Goal: Task Accomplishment & Management: Manage account settings

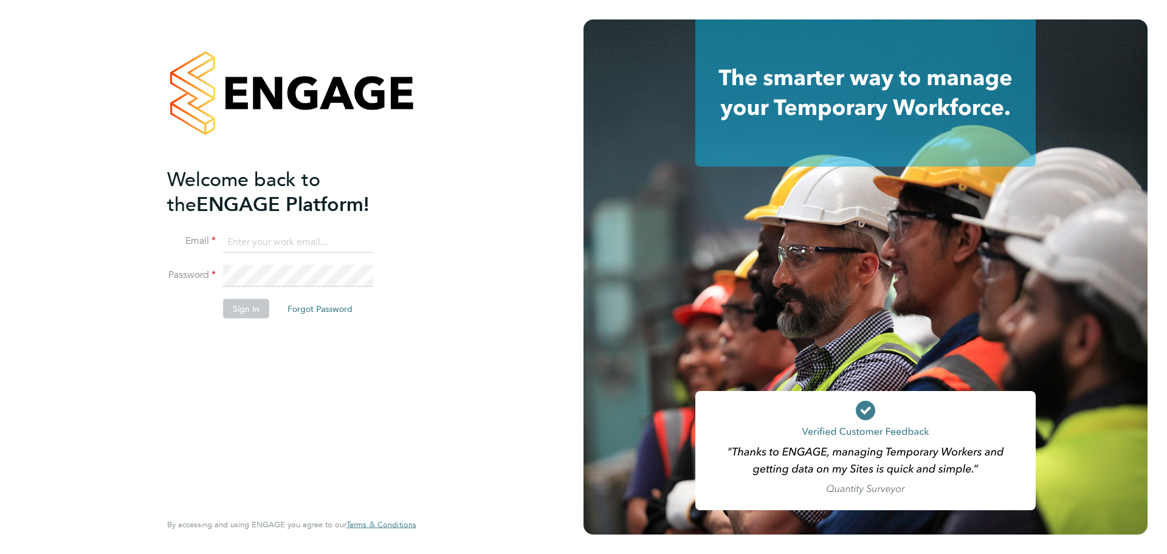
type input "[EMAIL_ADDRESS][DOMAIN_NAME]"
click at [251, 308] on button "Sign In" at bounding box center [246, 308] width 46 height 19
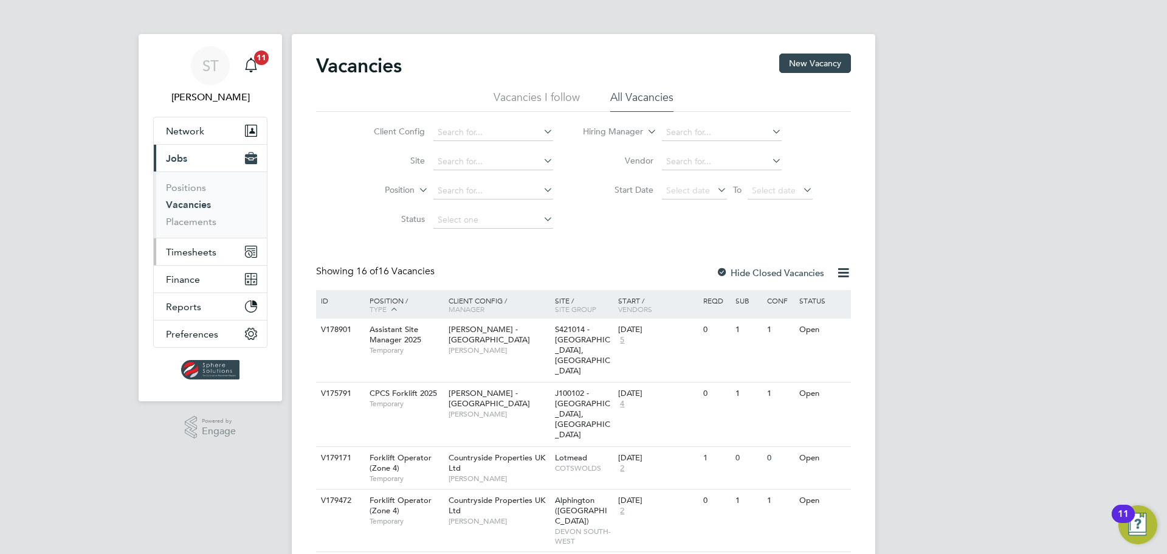
click at [194, 248] on span "Timesheets" at bounding box center [191, 252] width 50 height 12
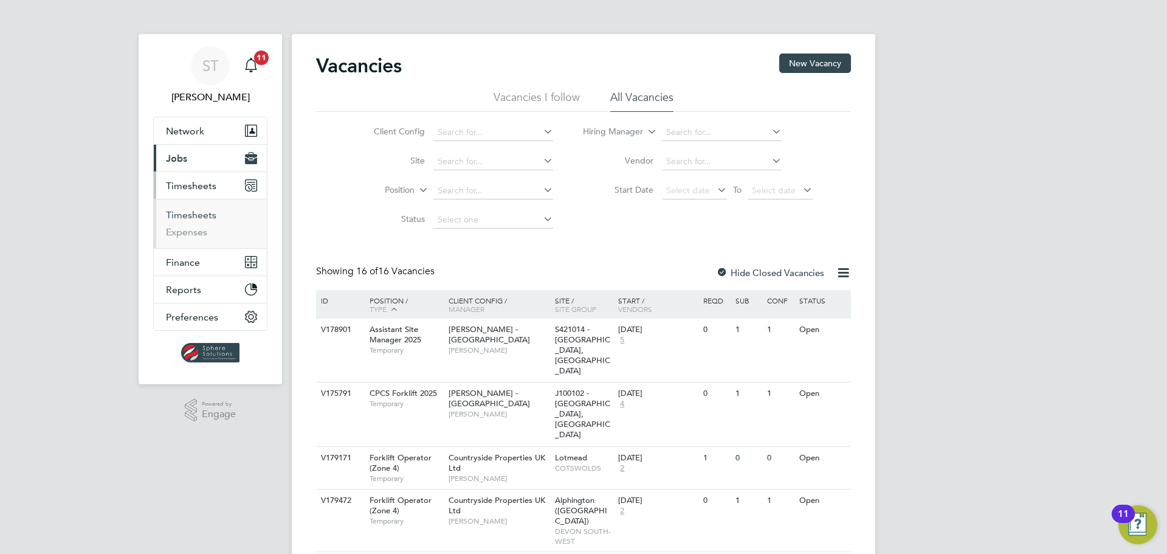
click at [193, 219] on link "Timesheets" at bounding box center [191, 215] width 50 height 12
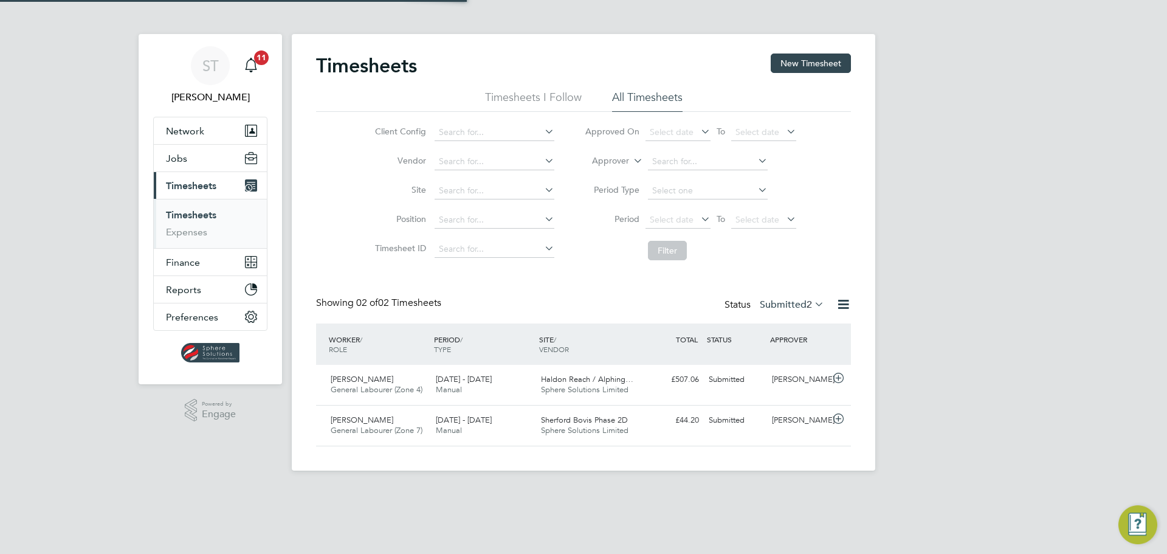
scroll to position [31, 106]
click at [773, 308] on label "Submitted 2" at bounding box center [792, 305] width 64 height 12
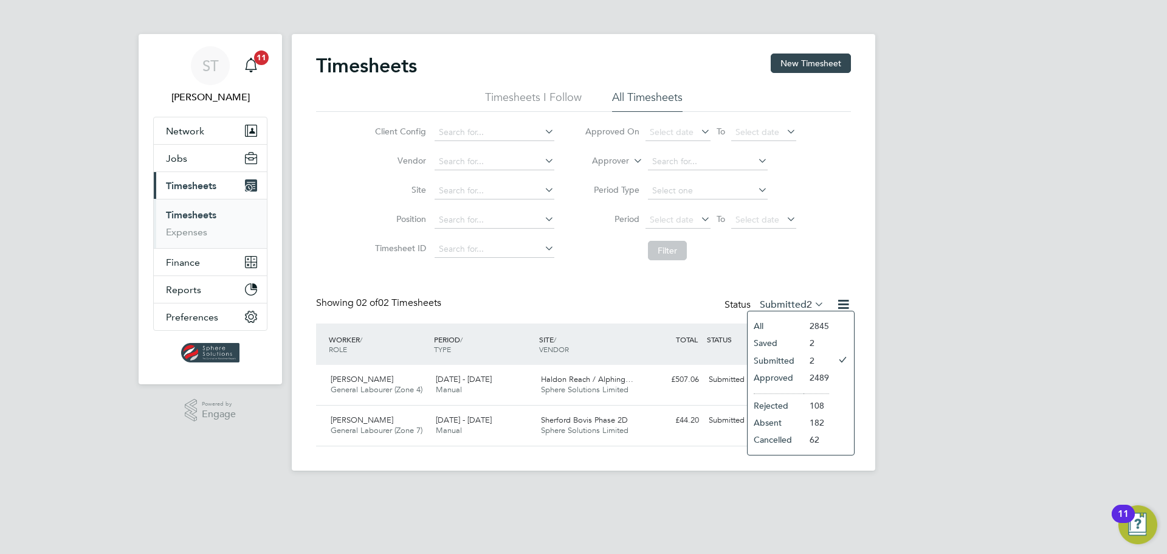
click at [775, 375] on li "Approved" at bounding box center [776, 377] width 56 height 17
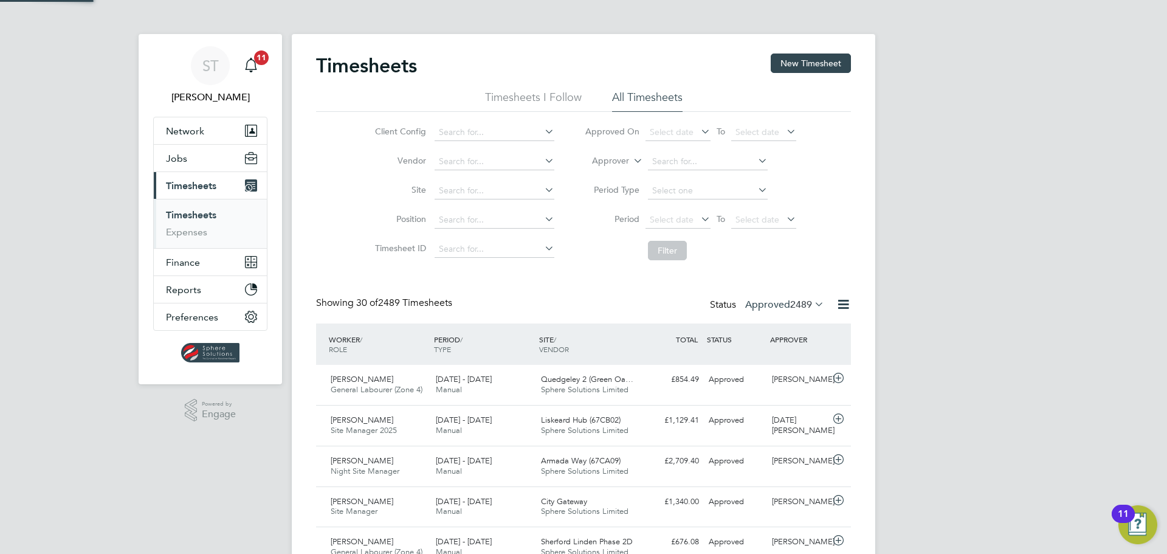
scroll to position [0, 0]
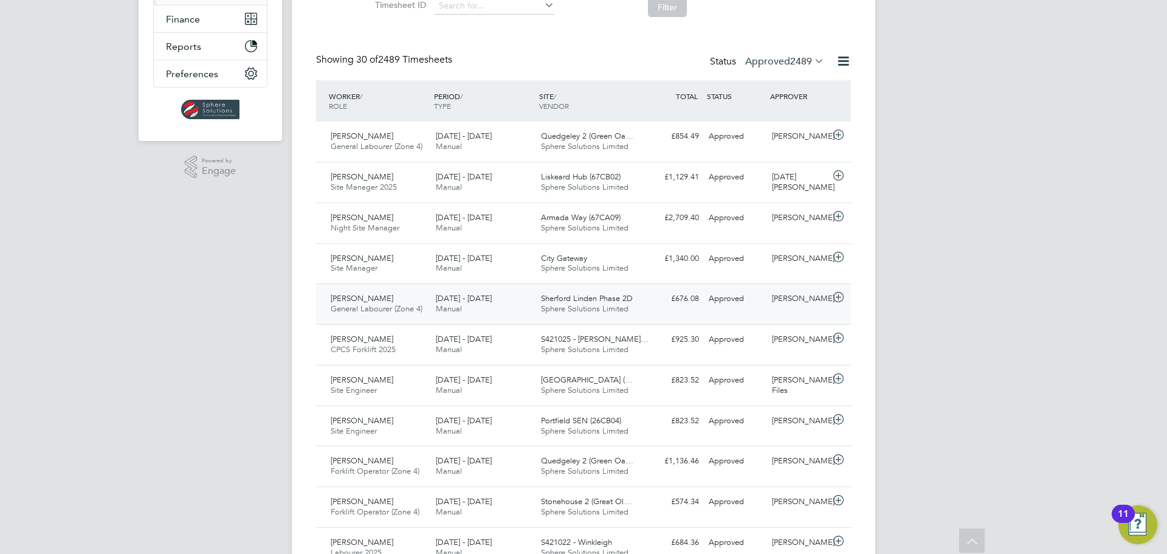
click at [610, 306] on span "Sphere Solutions Limited" at bounding box center [585, 308] width 88 height 10
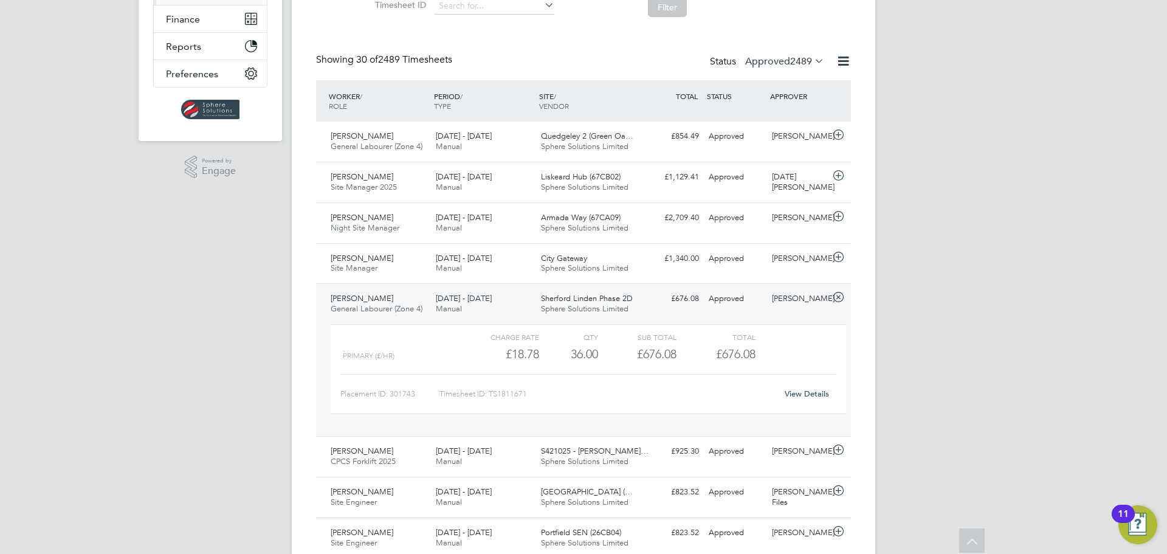
click at [813, 395] on link "View Details" at bounding box center [807, 393] width 44 height 10
click at [837, 295] on icon at bounding box center [838, 297] width 15 height 10
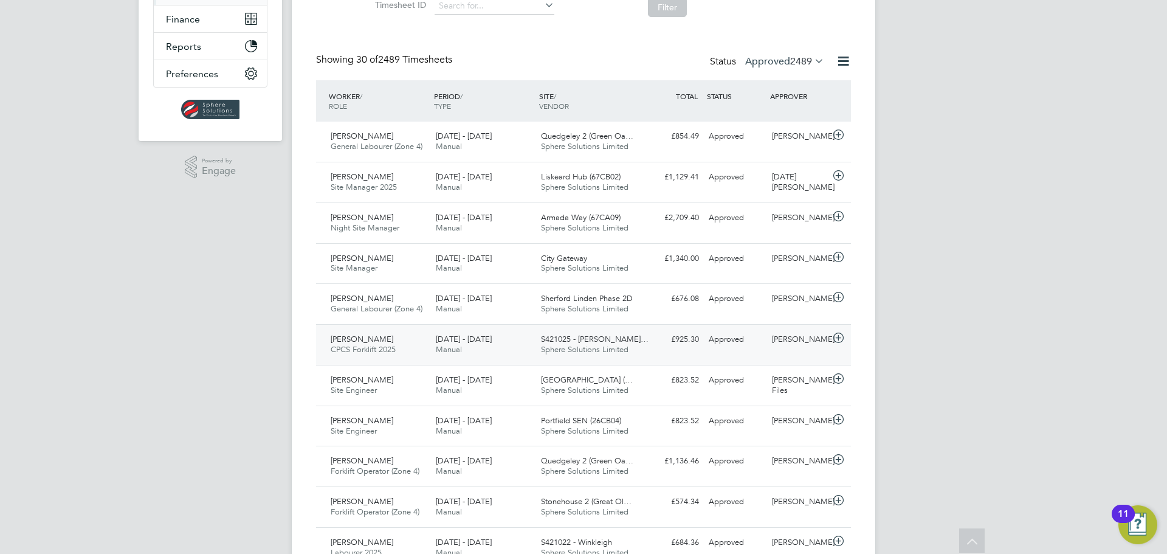
click at [555, 345] on span "Sphere Solutions Limited" at bounding box center [585, 349] width 88 height 10
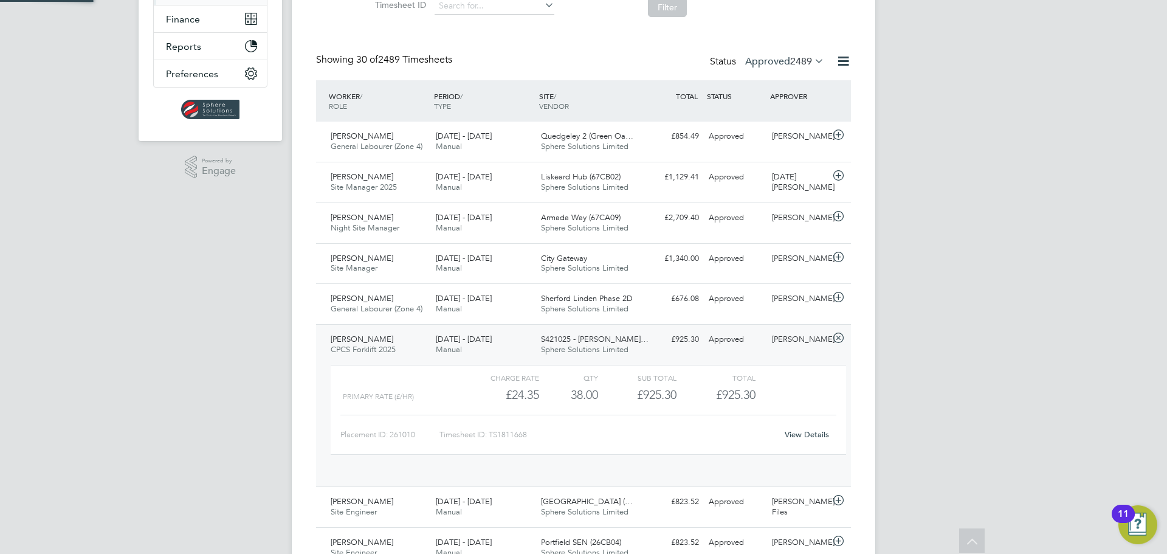
scroll to position [21, 119]
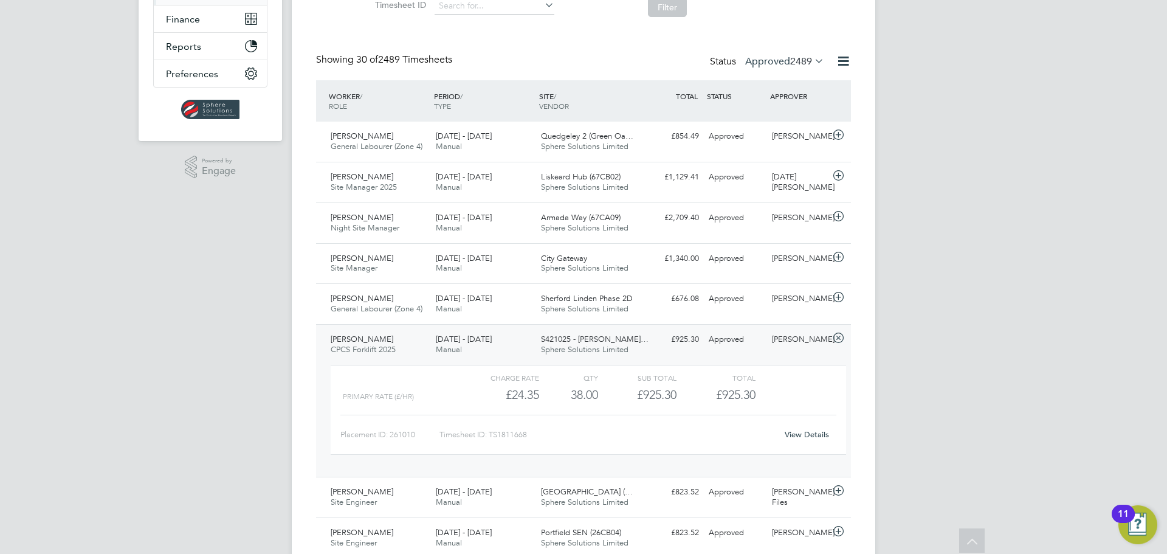
click at [814, 437] on link "View Details" at bounding box center [807, 434] width 44 height 10
click at [838, 336] on icon at bounding box center [838, 338] width 15 height 10
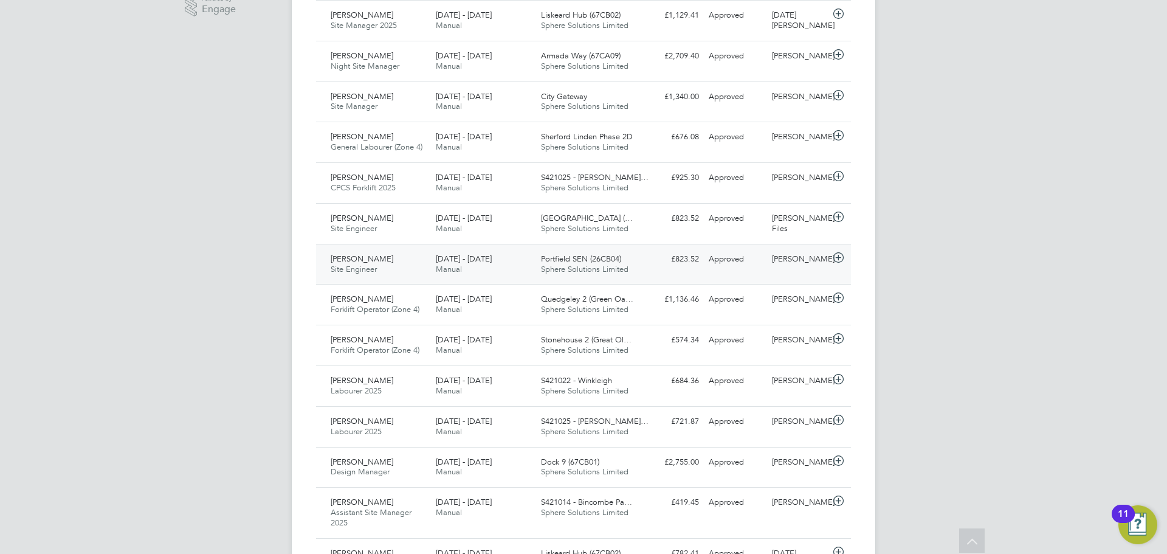
scroll to position [406, 0]
click at [619, 391] on span "Sphere Solutions Limited" at bounding box center [585, 390] width 88 height 10
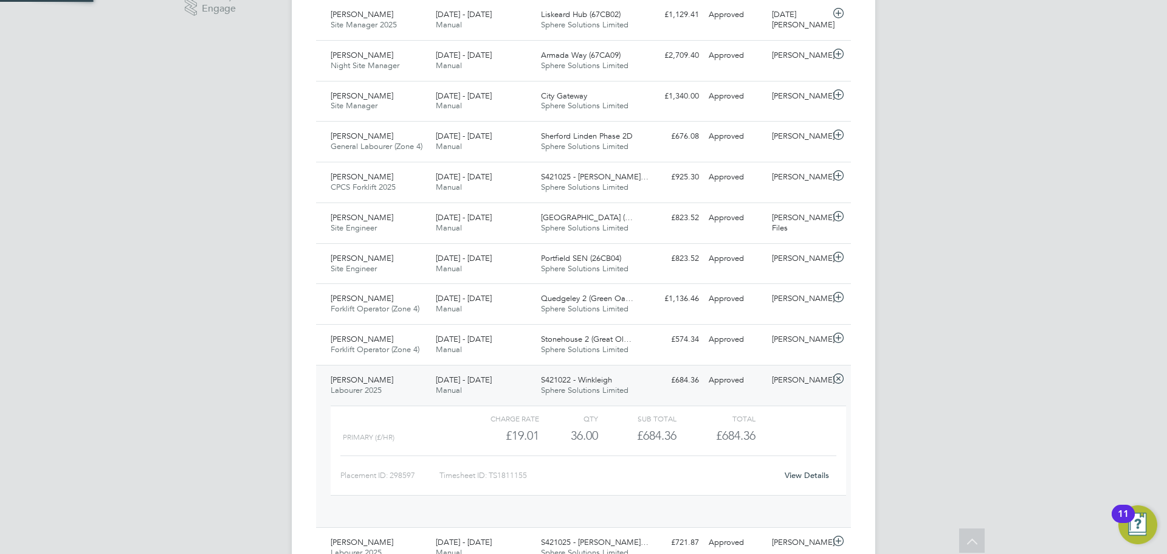
scroll to position [21, 119]
click at [818, 477] on link "View Details" at bounding box center [807, 475] width 44 height 10
click at [839, 378] on icon at bounding box center [838, 379] width 15 height 10
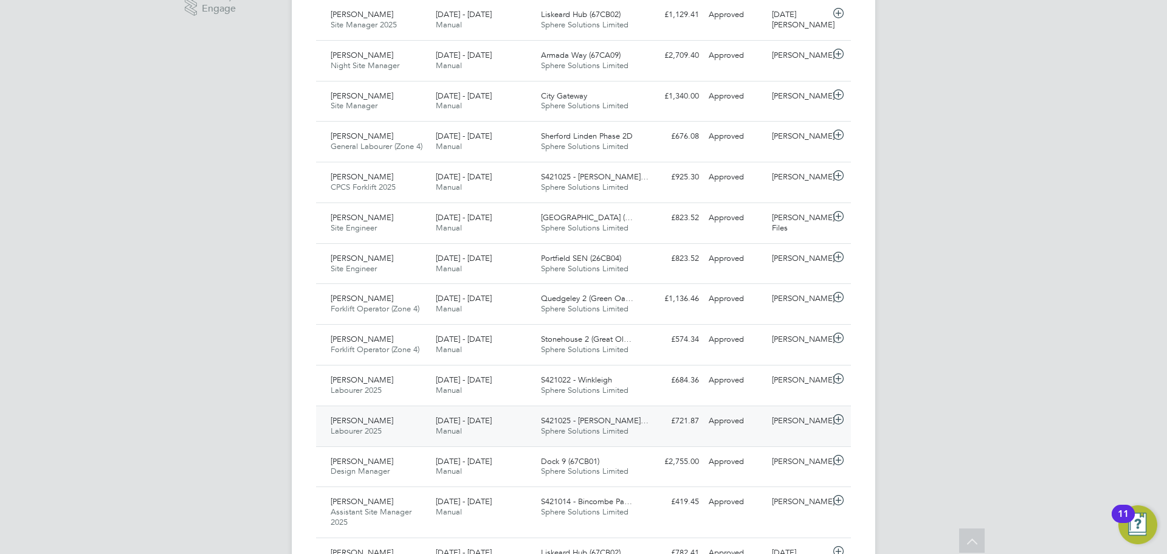
click at [600, 433] on span "Sphere Solutions Limited" at bounding box center [585, 431] width 88 height 10
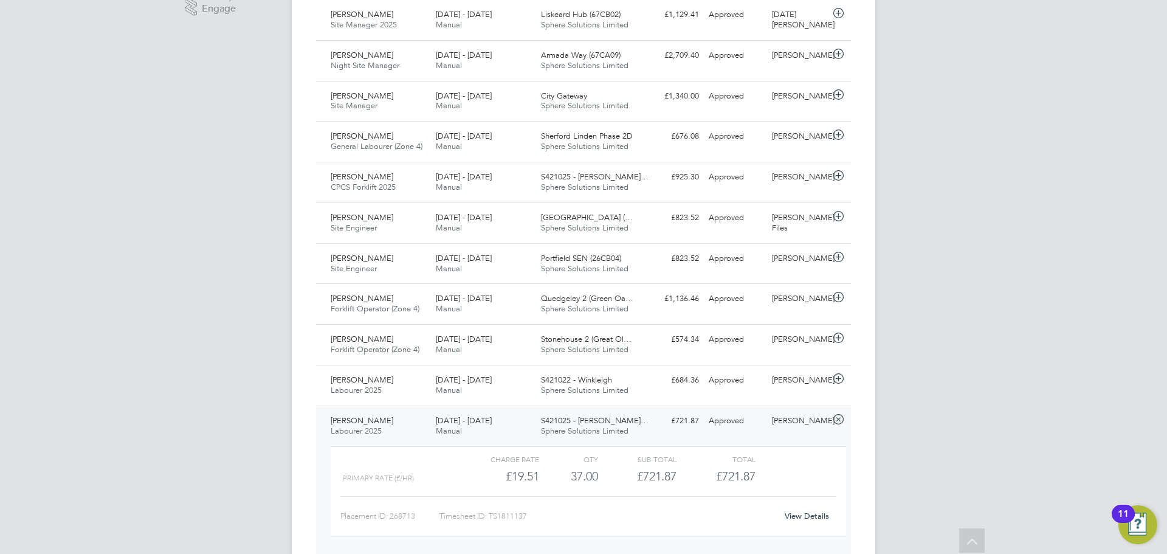
click at [826, 519] on link "View Details" at bounding box center [807, 516] width 44 height 10
click at [838, 418] on icon at bounding box center [838, 420] width 15 height 10
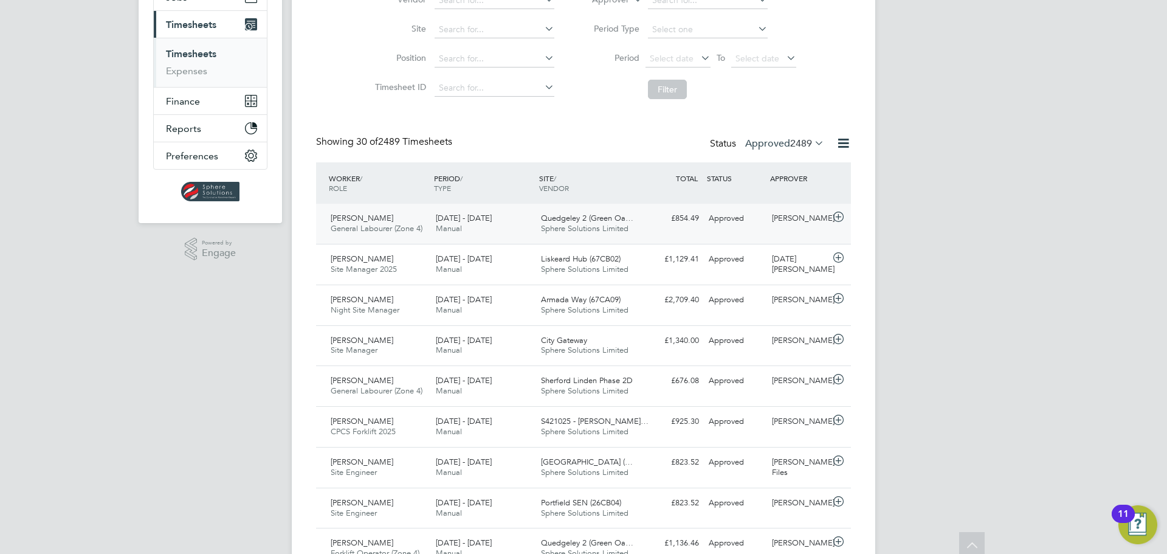
scroll to position [162, 0]
click at [774, 153] on div "Showing 30 of 2489 Timesheets Status Approved 2489" at bounding box center [583, 147] width 535 height 27
click at [775, 137] on label "Approved 2489" at bounding box center [784, 142] width 79 height 12
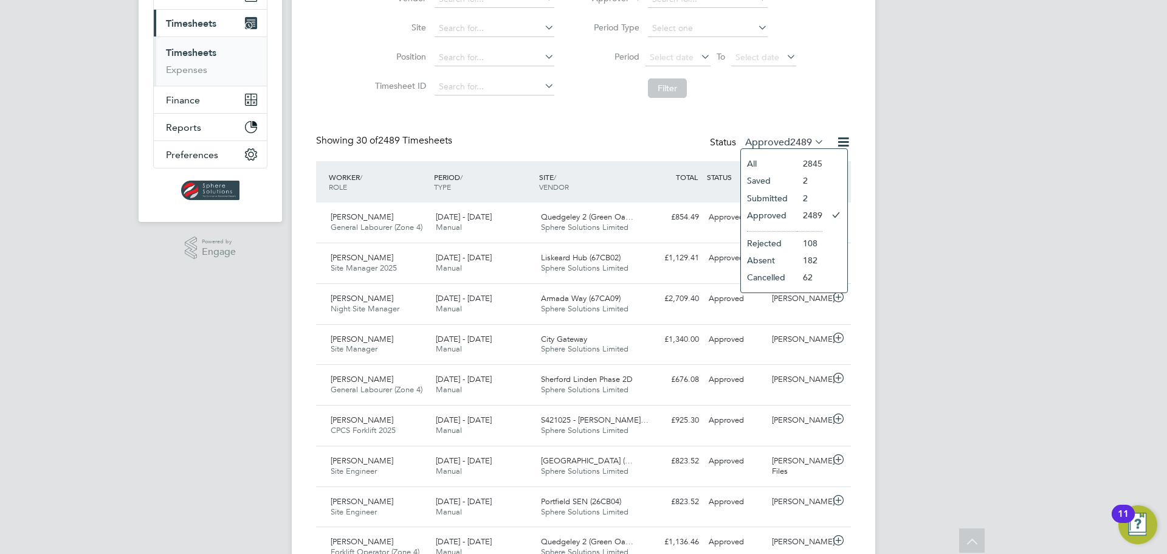
click at [786, 201] on li "Submitted" at bounding box center [769, 198] width 56 height 17
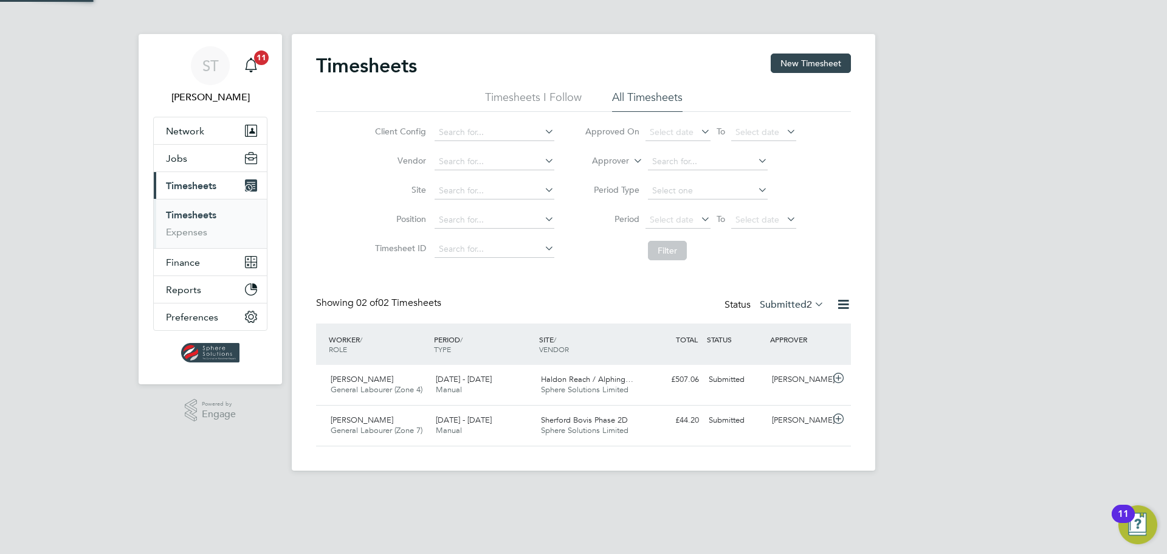
scroll to position [31, 106]
click at [629, 392] on div "Haldon Reach / Alphing… Sphere Solutions Limited" at bounding box center [588, 385] width 105 height 30
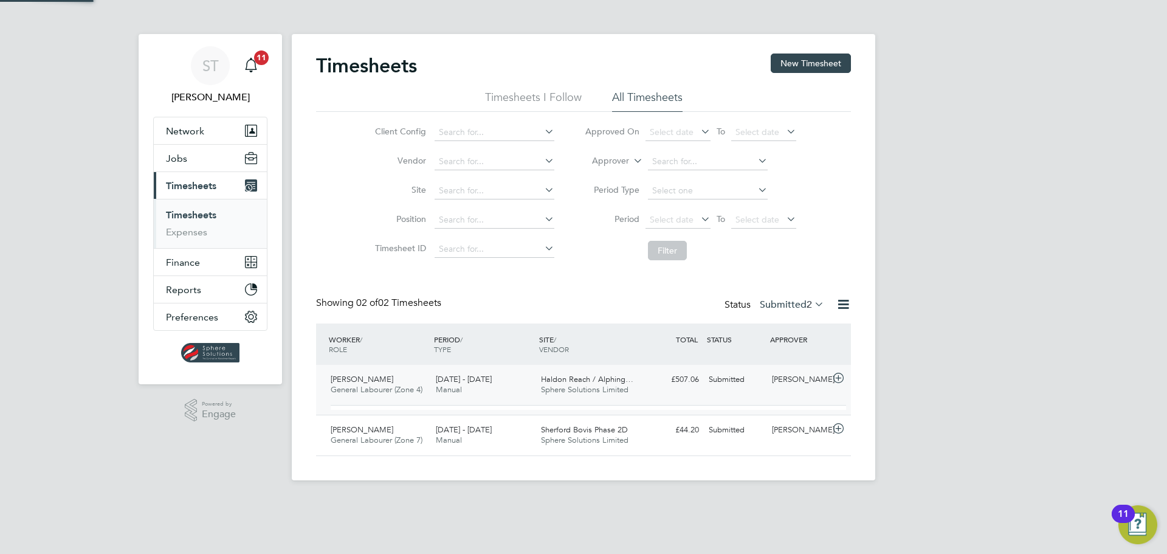
scroll to position [21, 119]
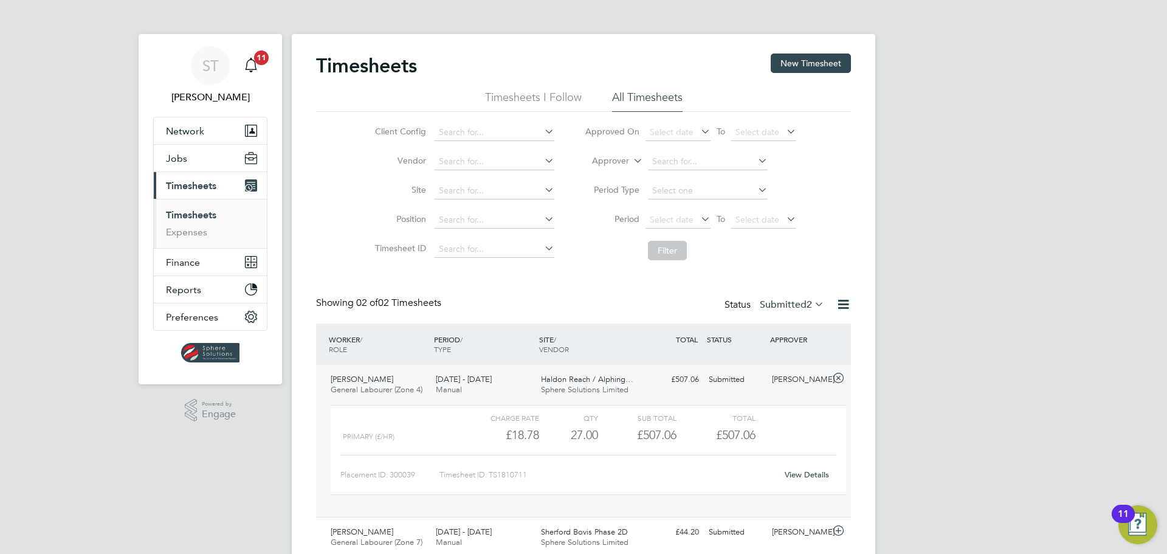
click at [823, 472] on link "View Details" at bounding box center [807, 474] width 44 height 10
click at [263, 66] on link "ST Selin Thomas" at bounding box center [210, 75] width 114 height 58
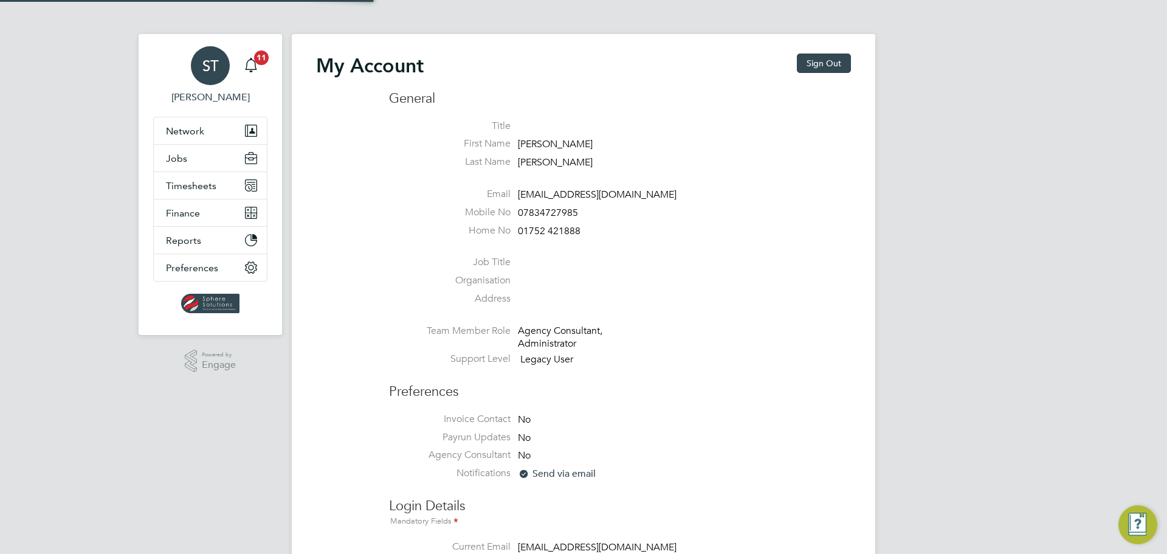
type input "sthomas@spheresolutions.co.uk"
click at [257, 74] on div "Main navigation" at bounding box center [251, 66] width 24 height 24
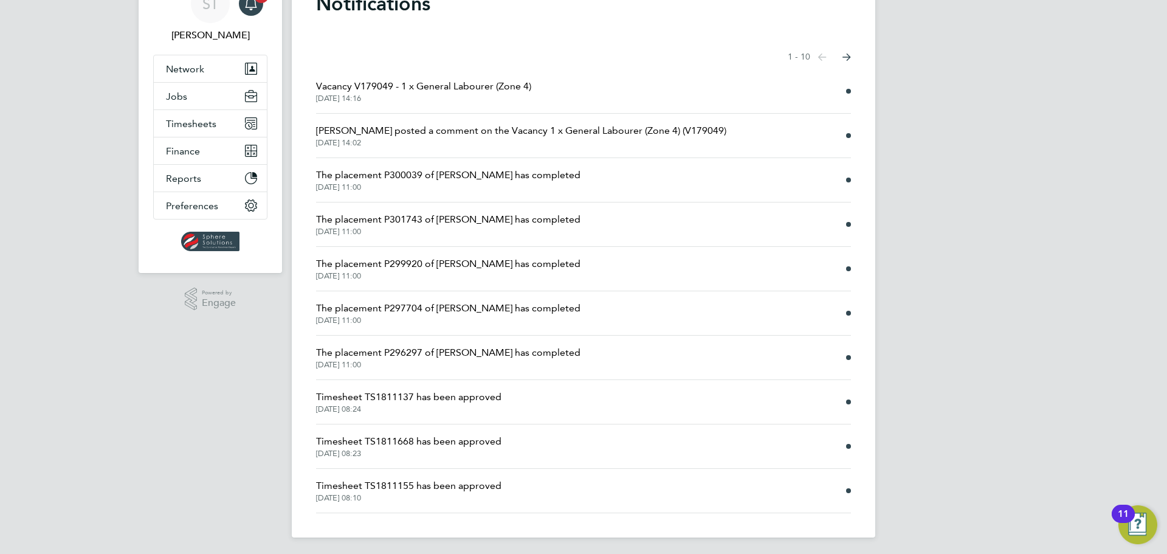
scroll to position [65, 0]
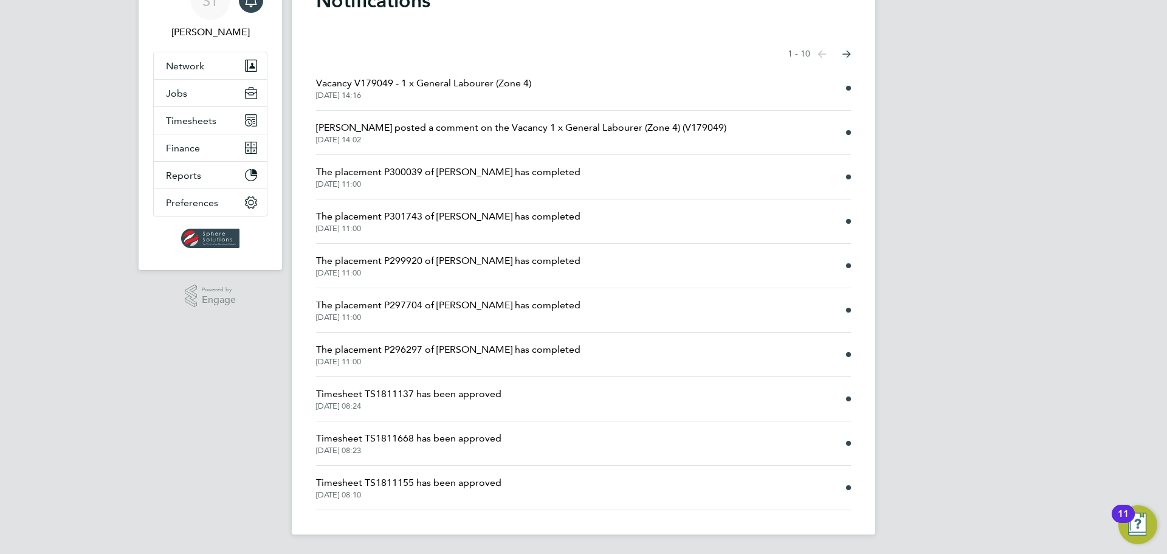
click at [461, 486] on span "Timesheet TS1811155 has been approved" at bounding box center [408, 482] width 185 height 15
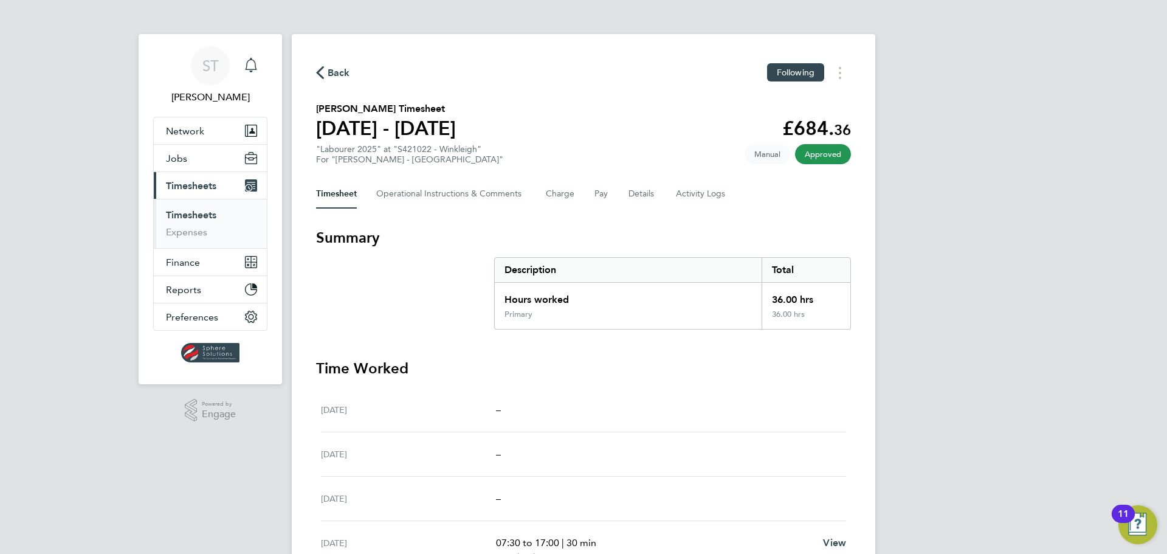
click at [246, 69] on icon "Main navigation" at bounding box center [251, 64] width 12 height 12
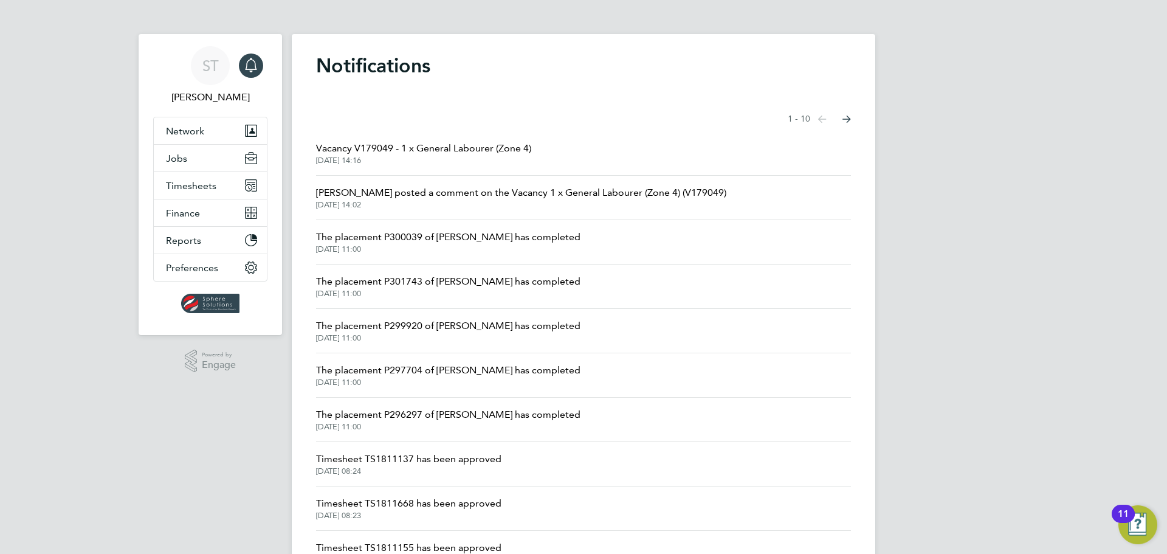
click at [392, 503] on span "Timesheet TS1811668 has been approved" at bounding box center [408, 503] width 185 height 15
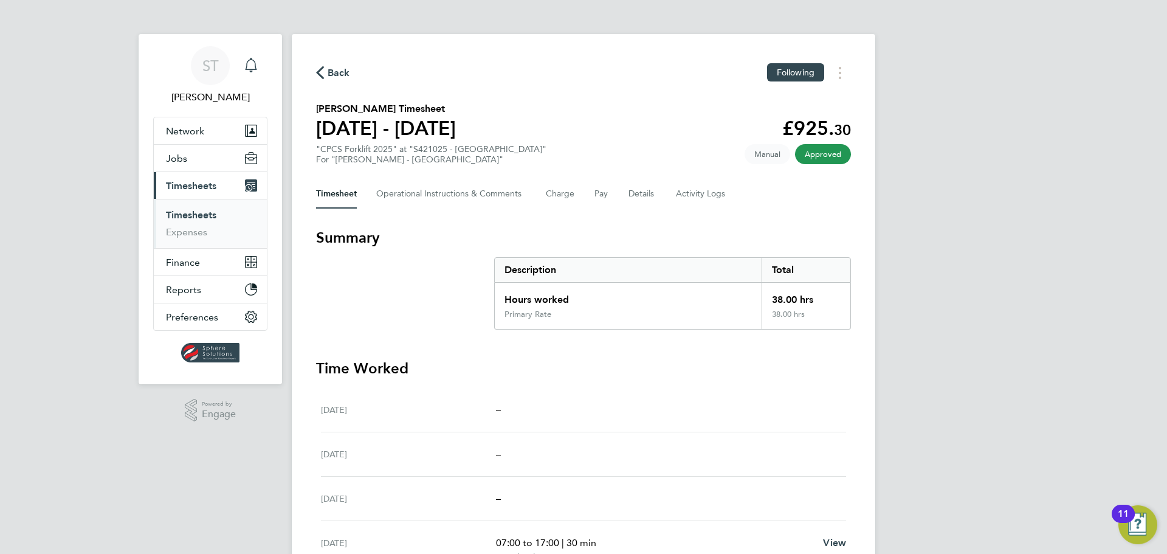
click at [246, 67] on icon "Main navigation" at bounding box center [251, 65] width 15 height 15
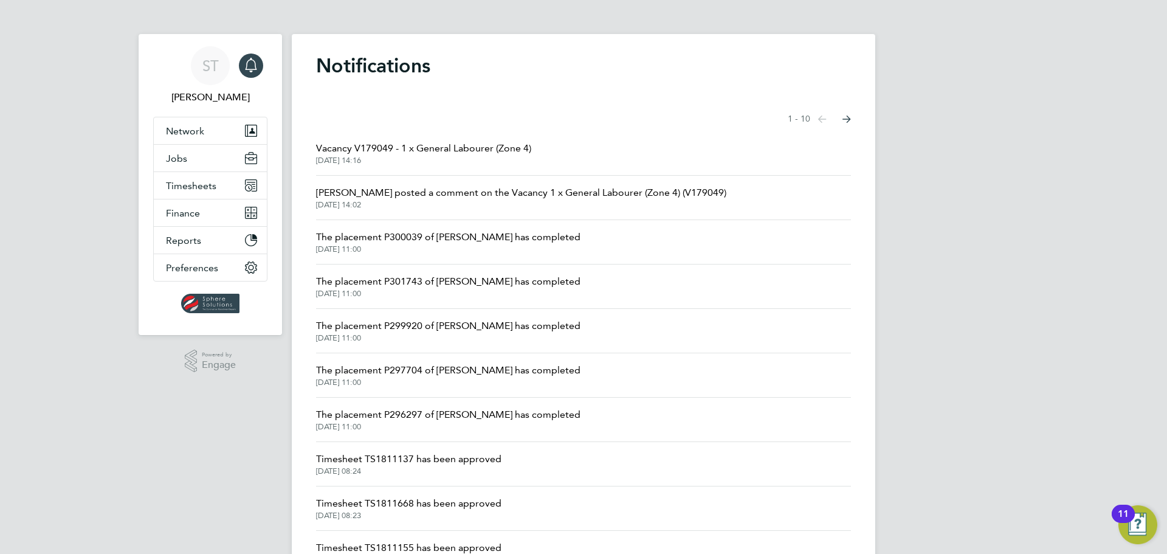
click at [401, 469] on span "01 Sep 2025, 08:24" at bounding box center [408, 471] width 185 height 10
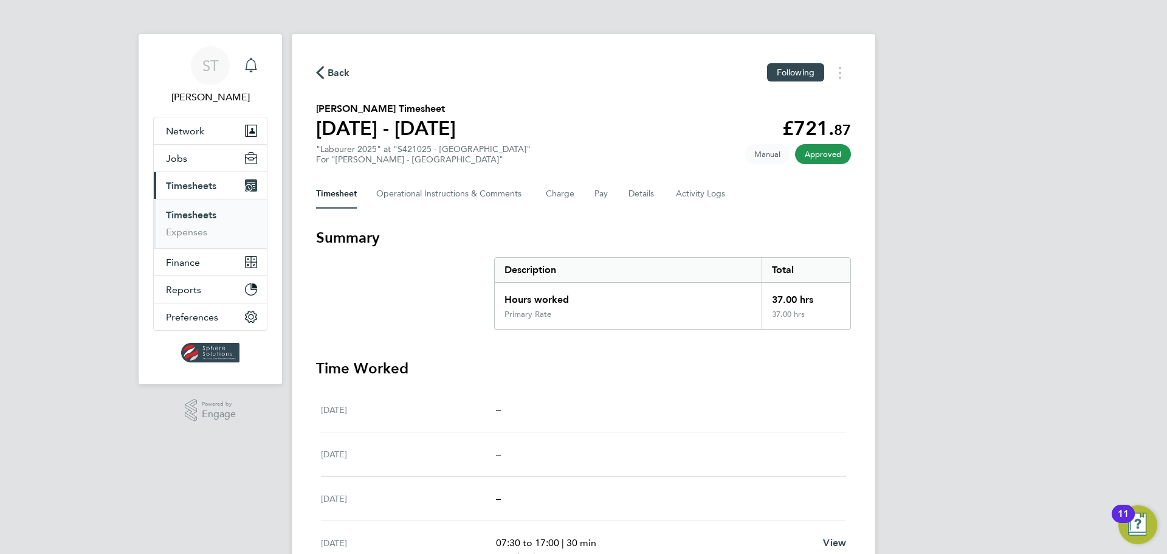
click at [250, 62] on icon "Main navigation" at bounding box center [251, 65] width 15 height 15
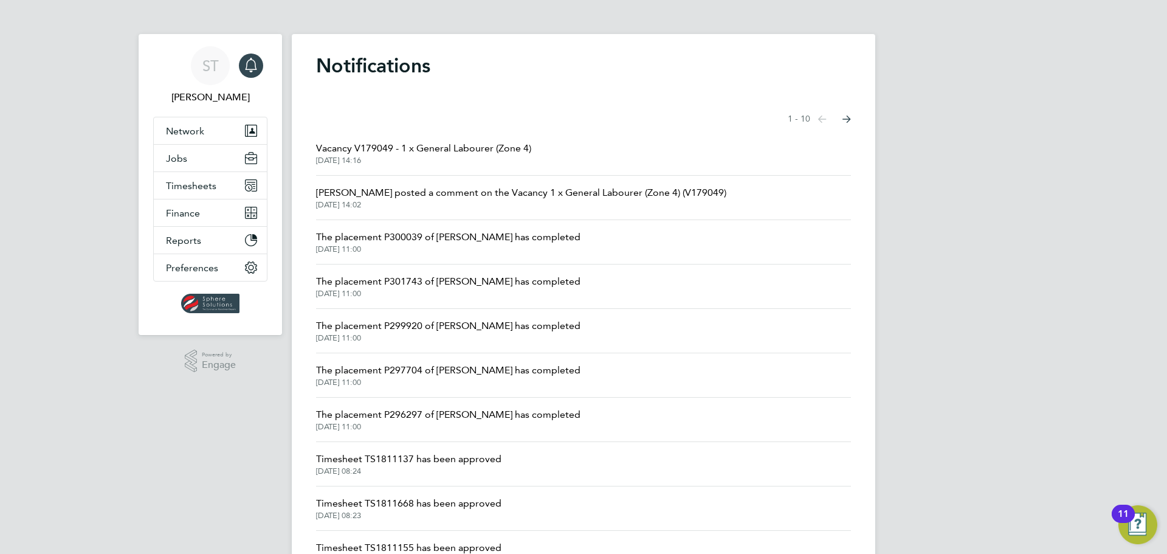
click at [512, 197] on span "Richard Walsh posted a comment on the Vacancy 1 x General Labourer (Zone 4) (V1…" at bounding box center [521, 192] width 410 height 15
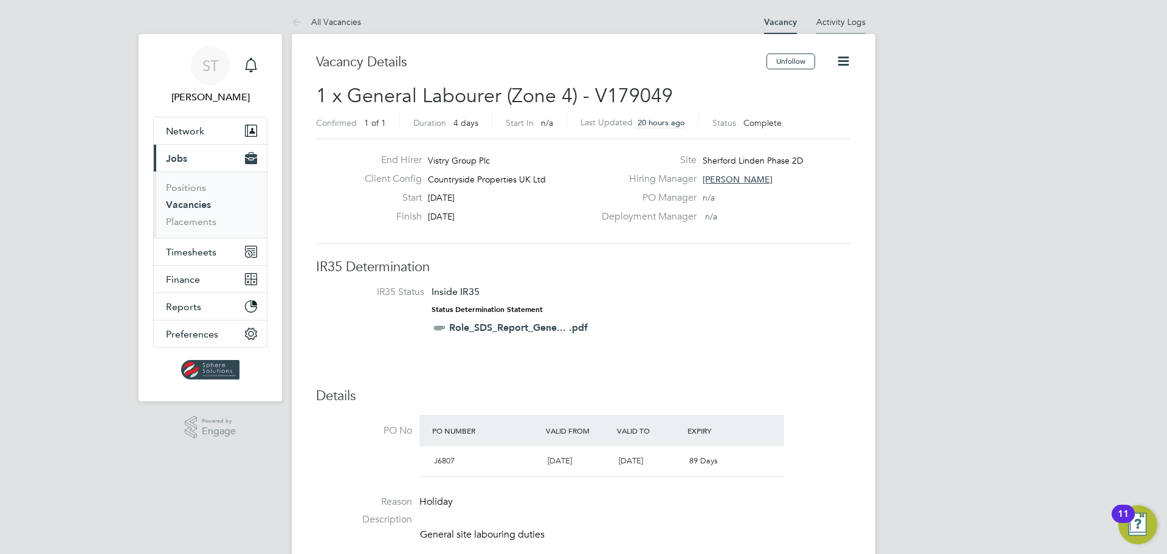
click at [851, 21] on link "Activity Logs" at bounding box center [841, 21] width 49 height 11
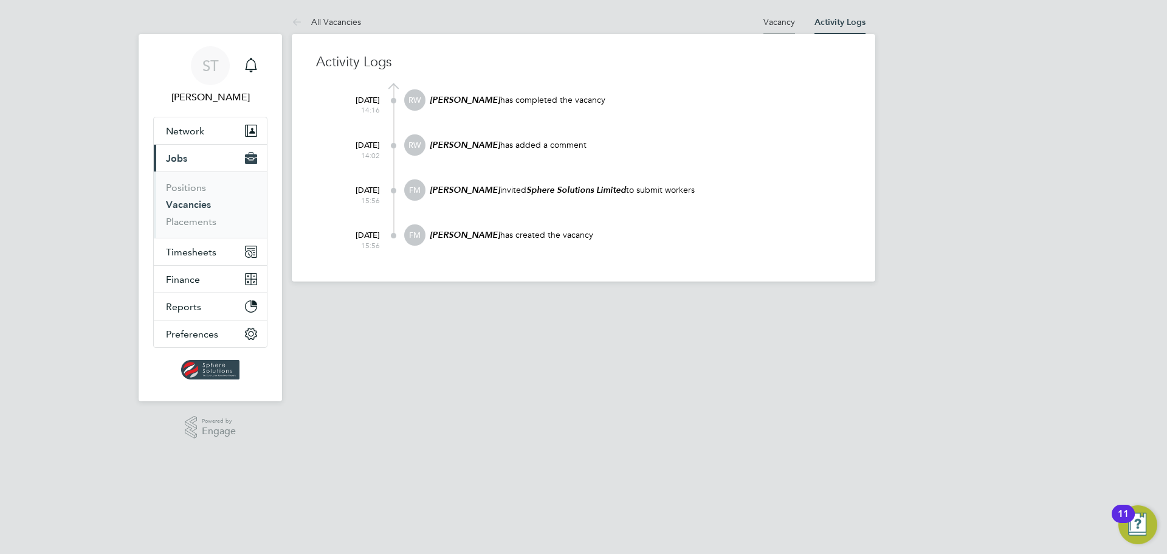
click at [789, 19] on link "Vacancy" at bounding box center [780, 21] width 32 height 11
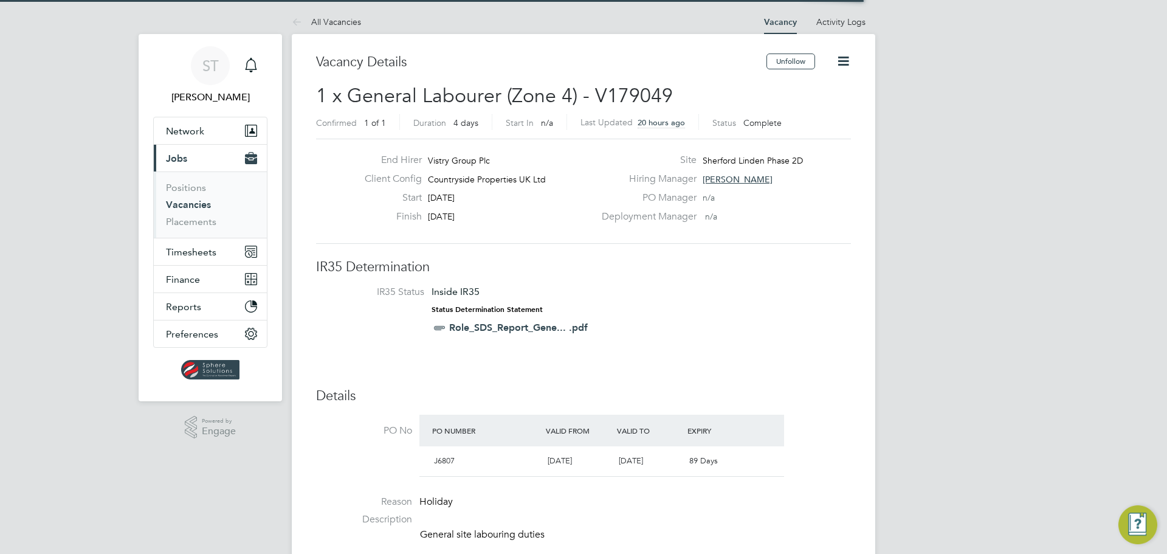
scroll to position [19, 262]
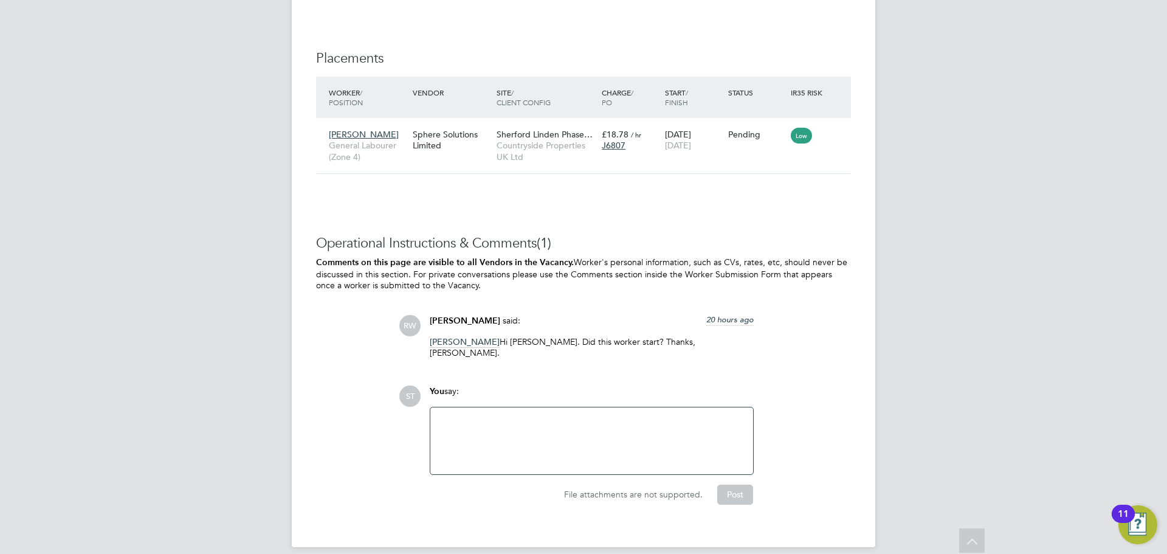
click at [492, 415] on div at bounding box center [592, 441] width 308 height 52
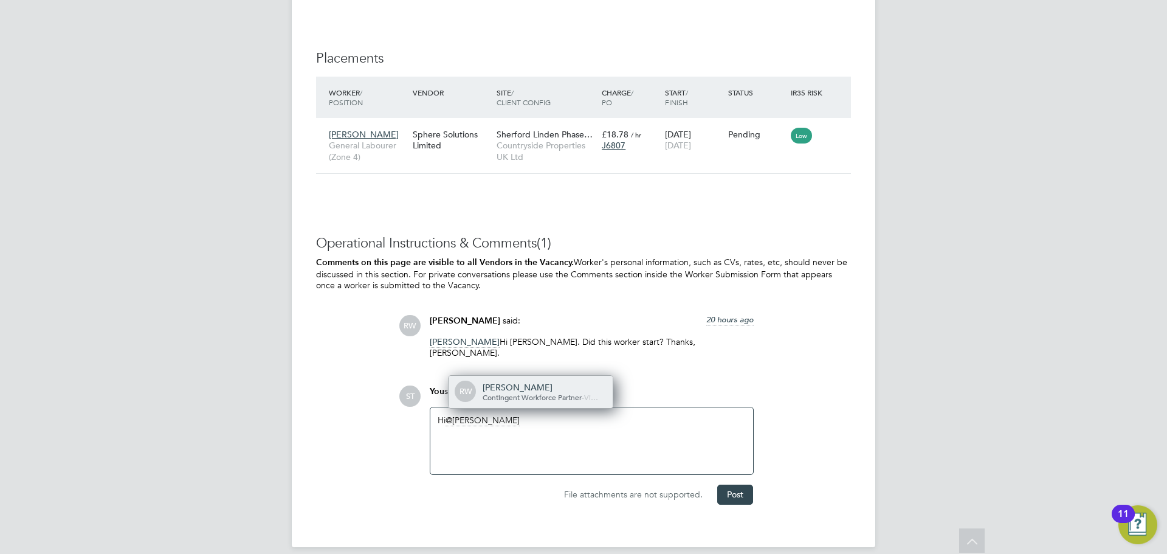
click at [519, 382] on div "Richard Walsh" at bounding box center [544, 387] width 122 height 11
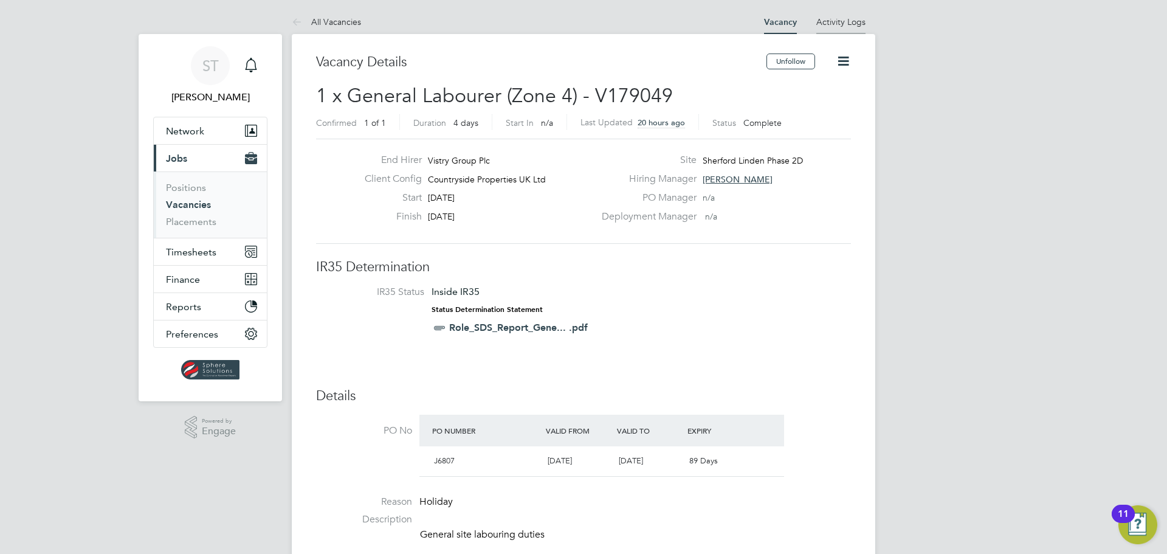
click at [851, 15] on li "Activity Logs" at bounding box center [841, 22] width 49 height 24
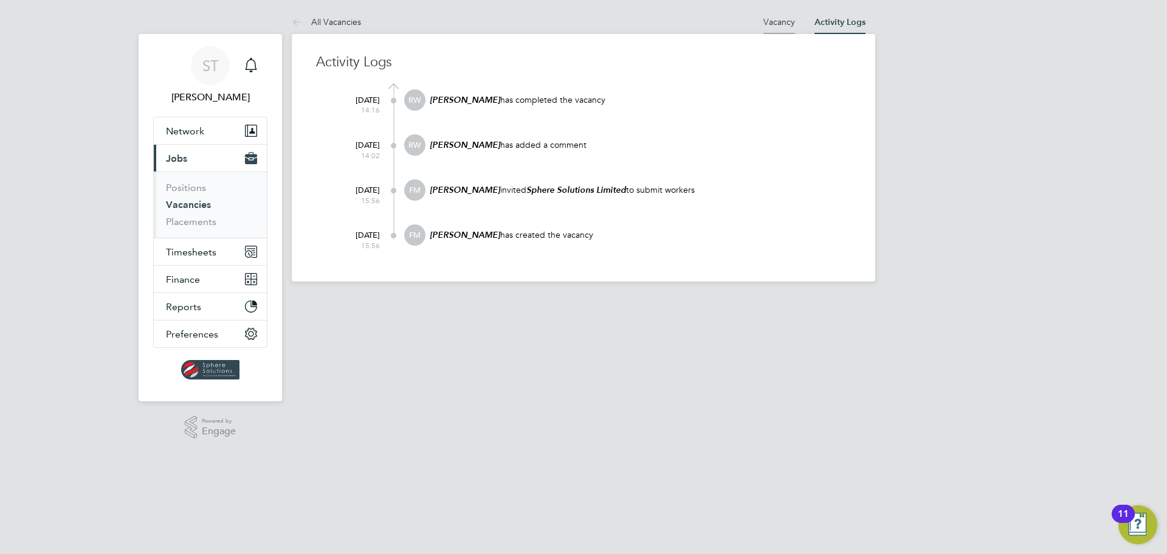
click at [776, 28] on li "Vacancy" at bounding box center [780, 22] width 32 height 24
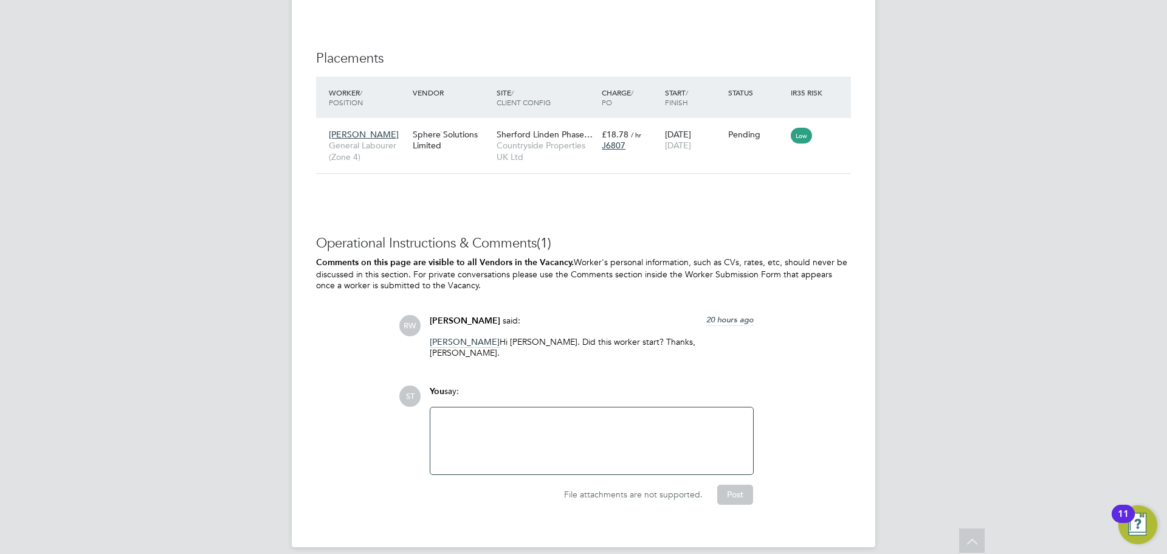
click at [525, 415] on div at bounding box center [592, 441] width 308 height 52
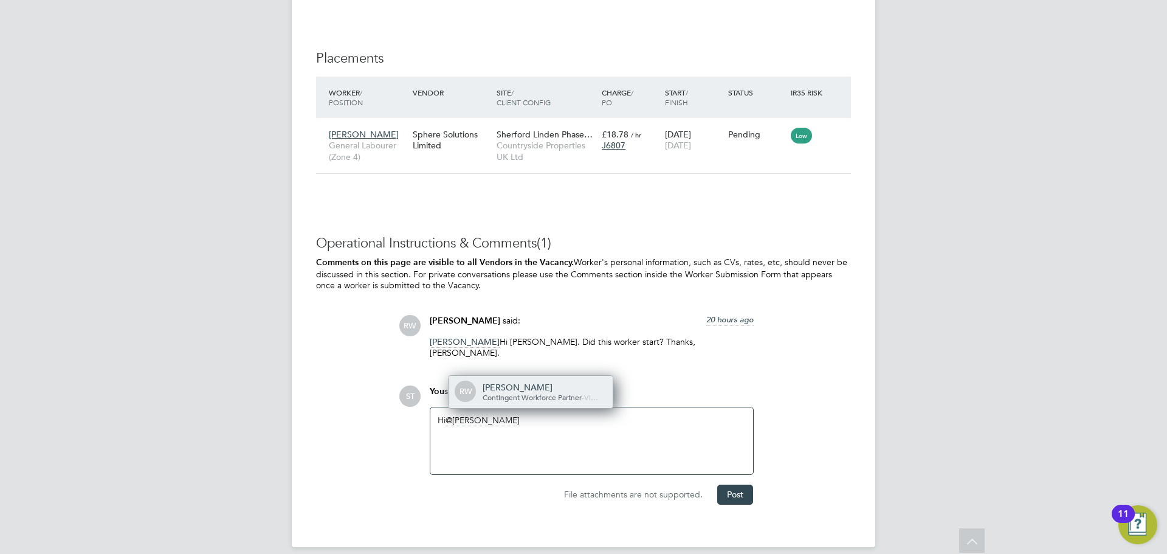
click at [524, 392] on span "Contingent Workforce Partner" at bounding box center [532, 397] width 99 height 10
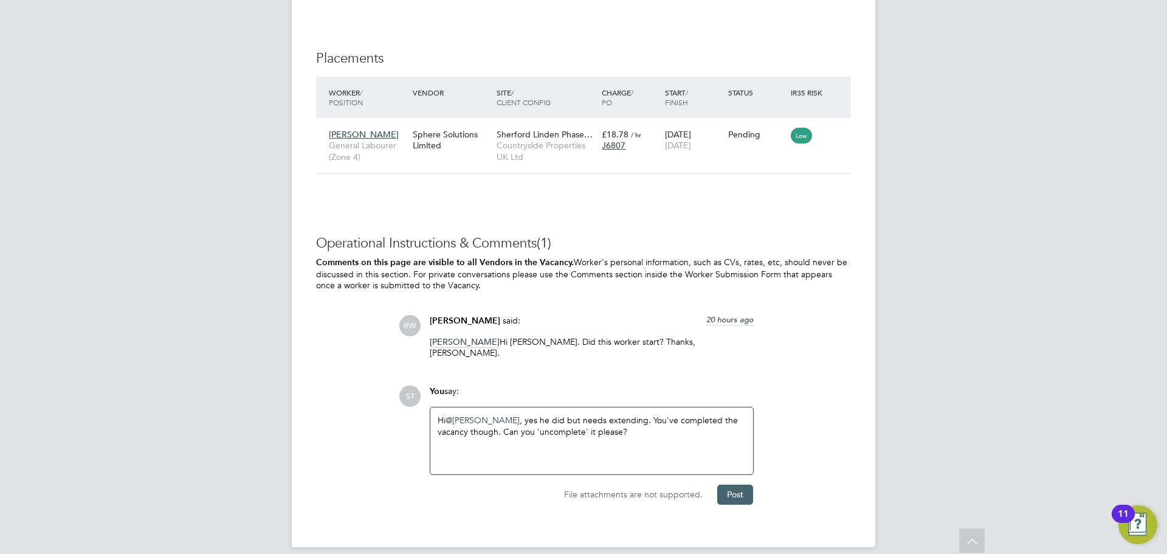
click at [750, 485] on button "Post" at bounding box center [735, 494] width 36 height 19
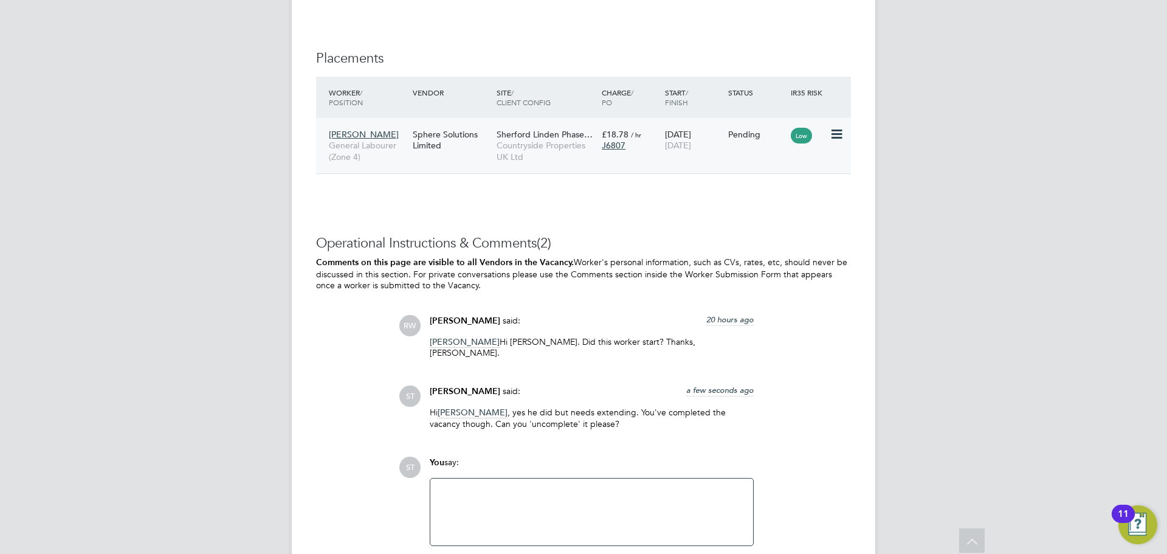
click at [841, 133] on icon at bounding box center [836, 134] width 12 height 15
click at [776, 205] on li "Start" at bounding box center [799, 209] width 86 height 17
type input "Paul Caers"
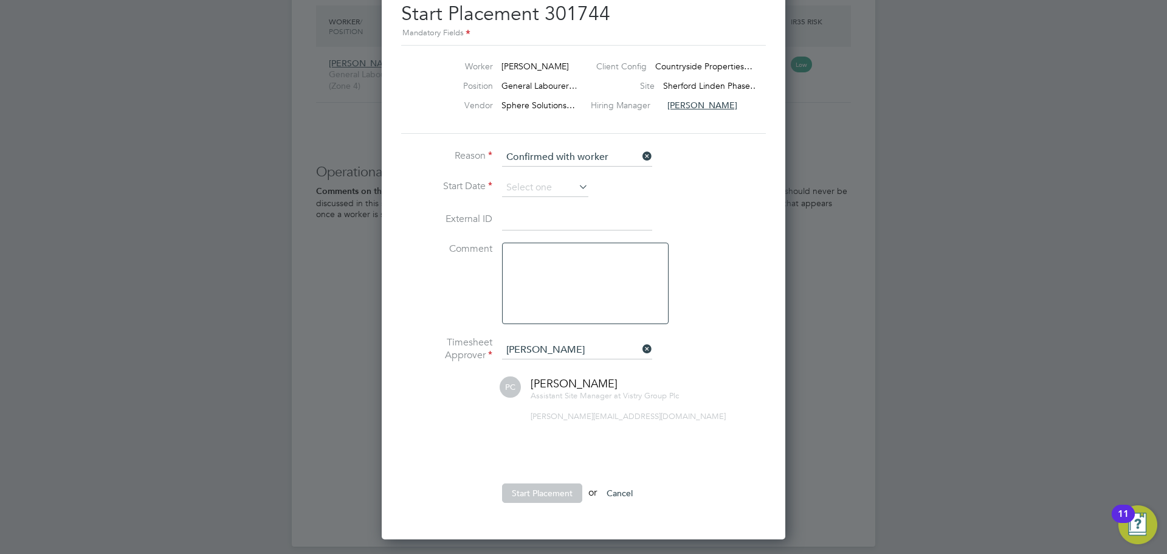
click at [640, 155] on icon at bounding box center [640, 156] width 0 height 17
click at [567, 155] on input at bounding box center [577, 157] width 150 height 18
click at [562, 188] on li "Confirmed with hirer" at bounding box center [577, 190] width 151 height 16
type input "Confirmed with hirer"
click at [548, 192] on input at bounding box center [545, 188] width 86 height 18
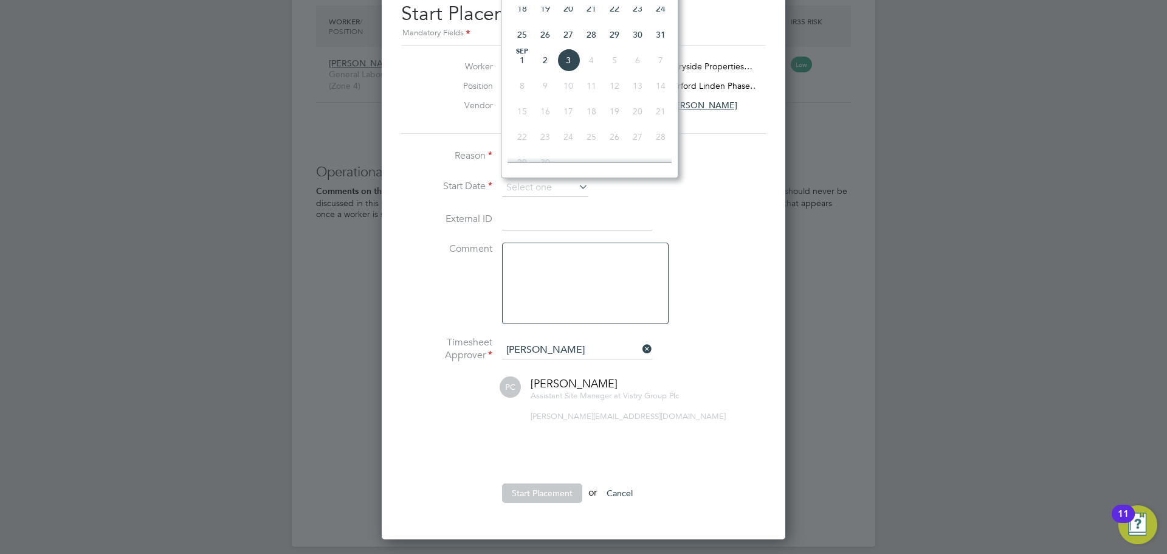
click at [547, 39] on span "26" at bounding box center [545, 34] width 23 height 23
type input "[DATE]"
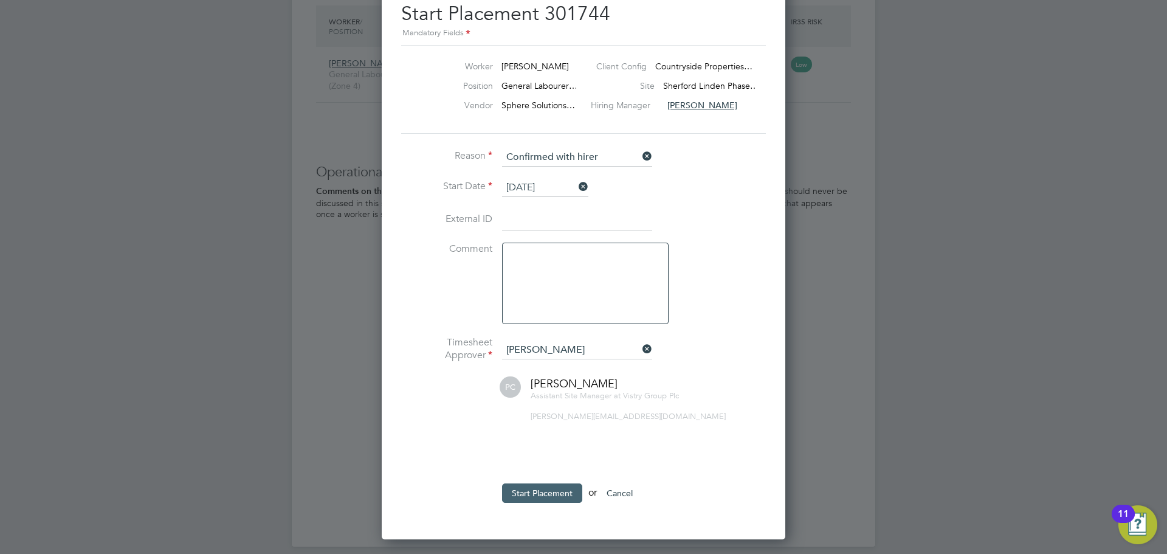
click at [551, 489] on button "Start Placement" at bounding box center [542, 492] width 80 height 19
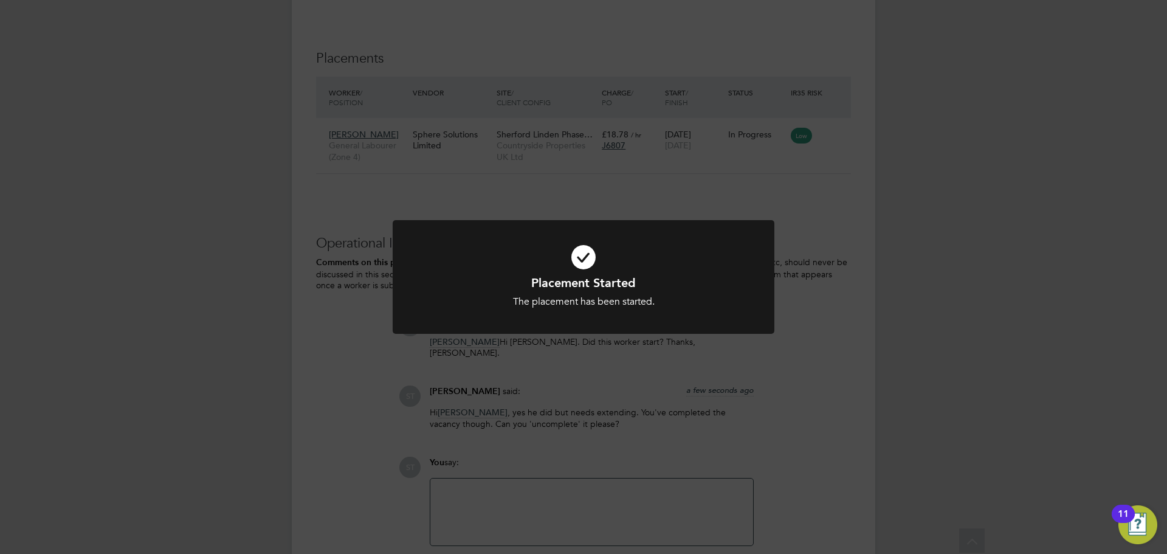
click at [660, 382] on div "Placement Started The placement has been started. Cancel Okay" at bounding box center [583, 277] width 1167 height 554
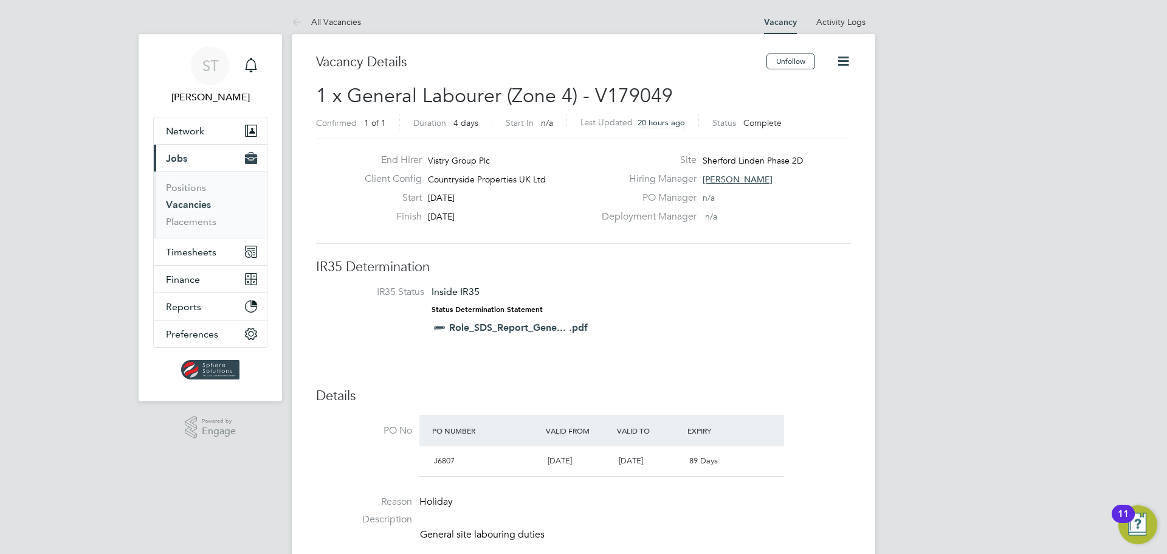
click at [840, 55] on icon at bounding box center [843, 61] width 15 height 15
click at [817, 102] on li "Update Status" at bounding box center [814, 106] width 71 height 17
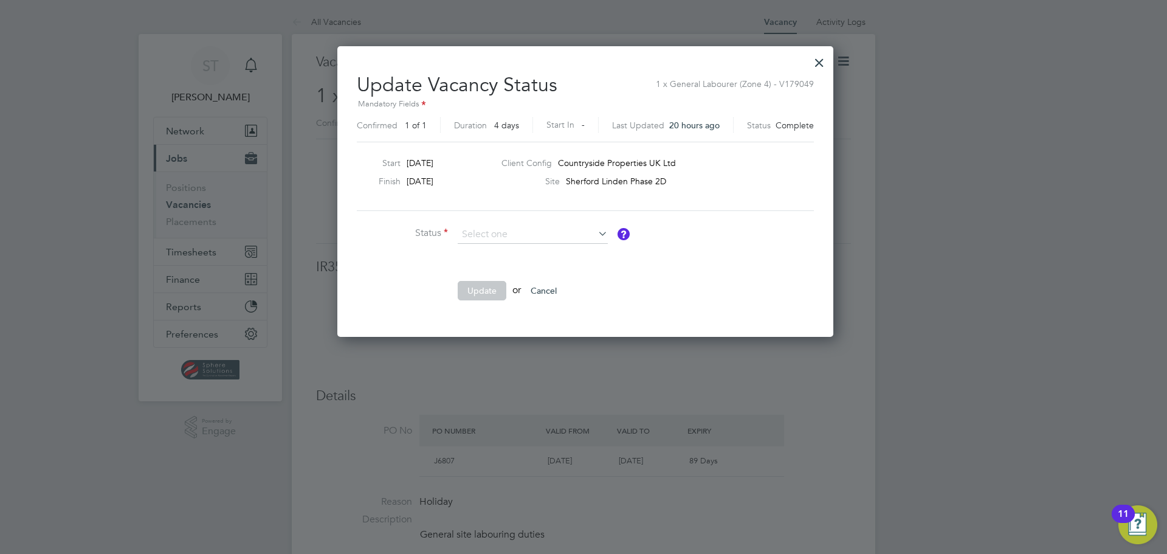
click at [506, 252] on li "Open" at bounding box center [532, 251] width 151 height 16
type input "Open"
click at [488, 289] on button "Update" at bounding box center [482, 290] width 49 height 19
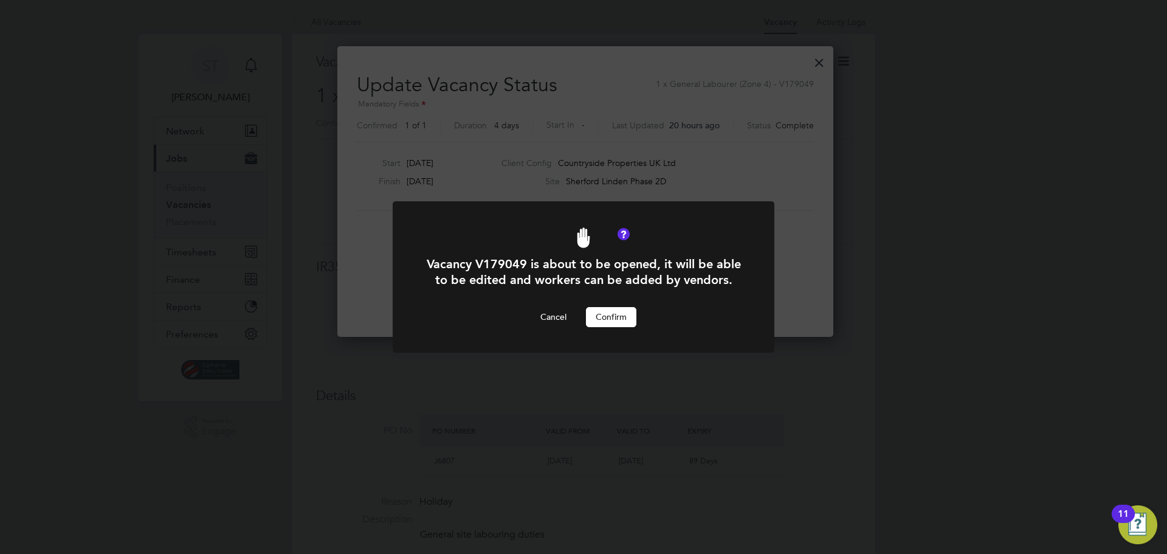
click at [607, 319] on button "Confirm" at bounding box center [611, 316] width 50 height 19
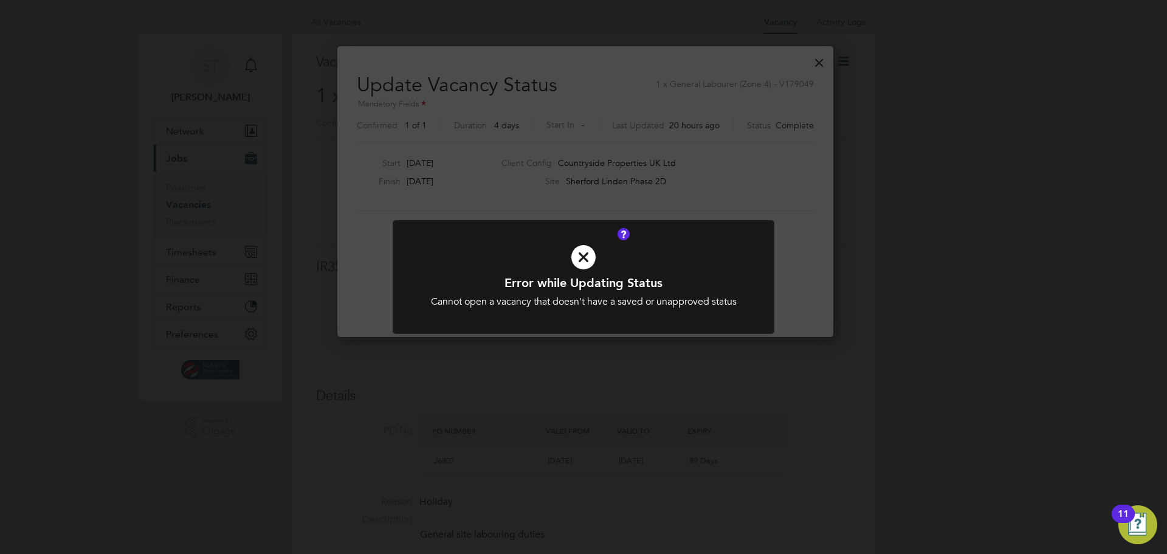
click at [627, 356] on div "Error while Updating Status Cannot open a vacancy that doesn't have a saved or …" at bounding box center [583, 277] width 1167 height 554
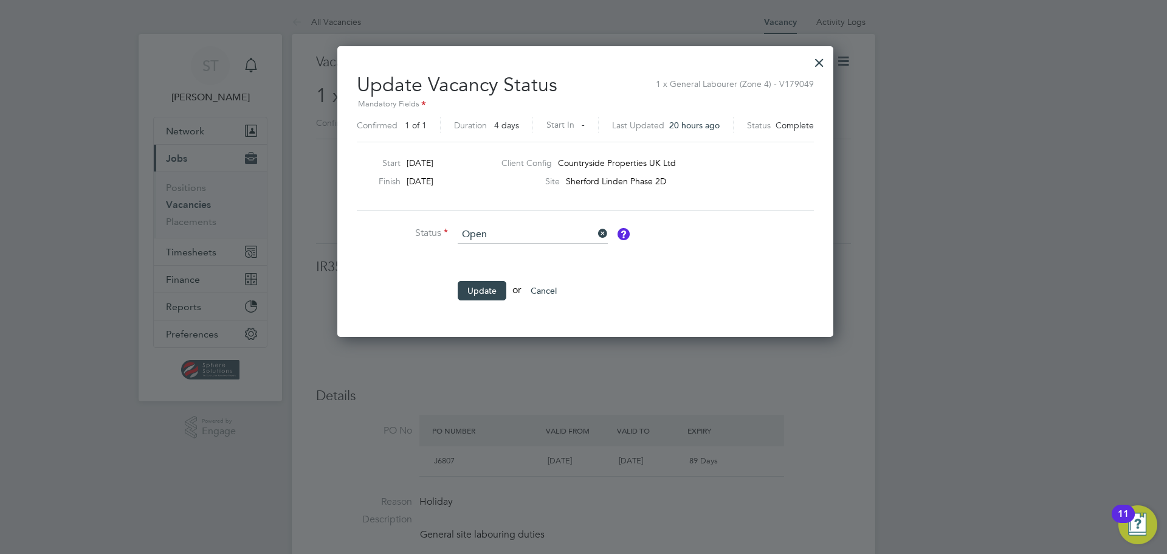
click at [812, 66] on div at bounding box center [820, 60] width 22 height 22
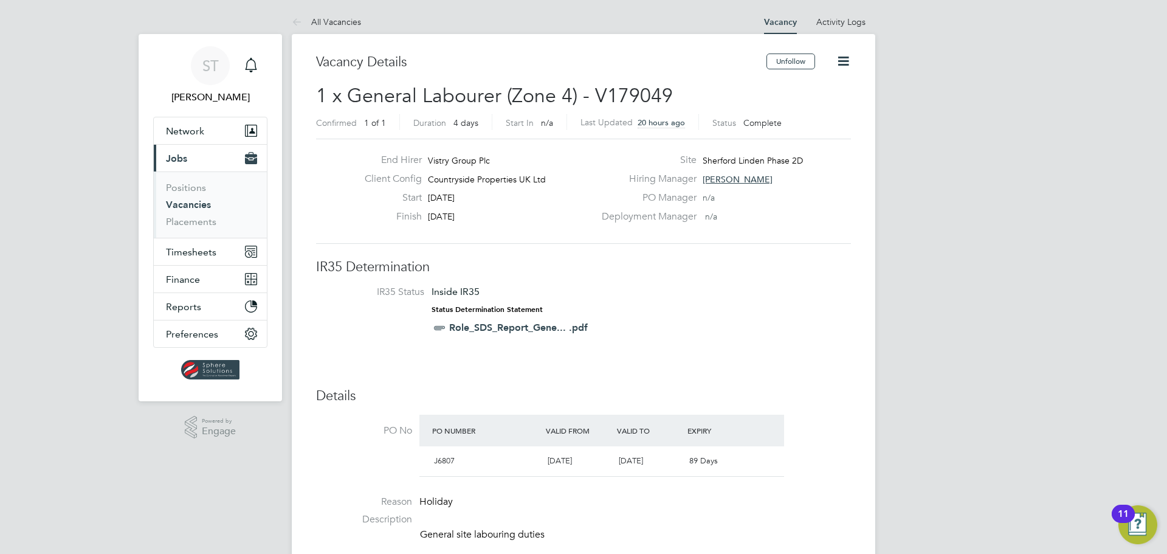
click at [185, 202] on link "Vacancies" at bounding box center [188, 205] width 45 height 12
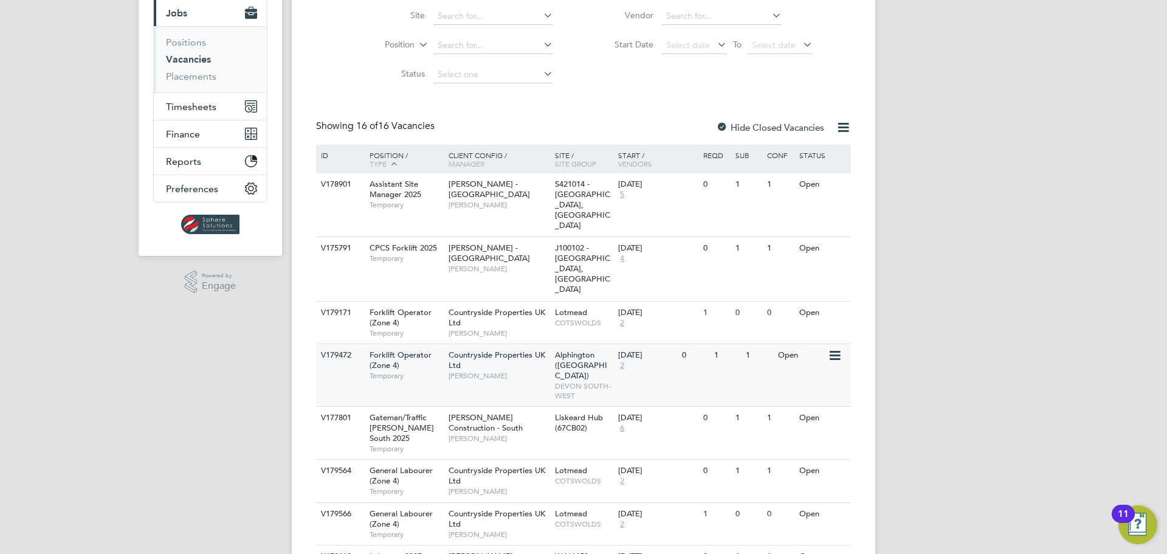
scroll to position [162, 0]
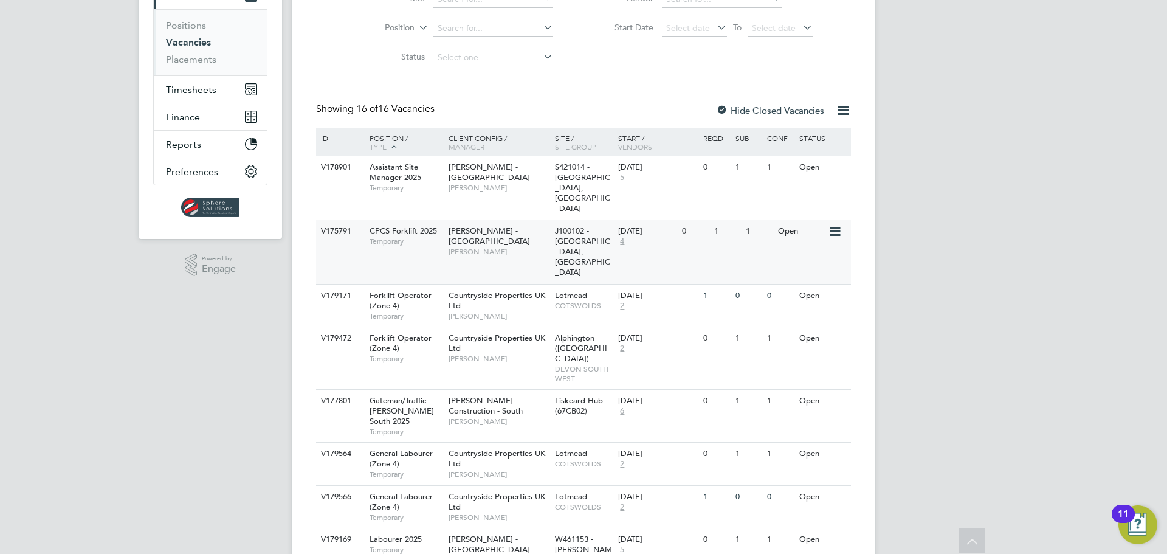
click at [573, 226] on span "J100102 - Northgate, Morpeth" at bounding box center [582, 252] width 55 height 52
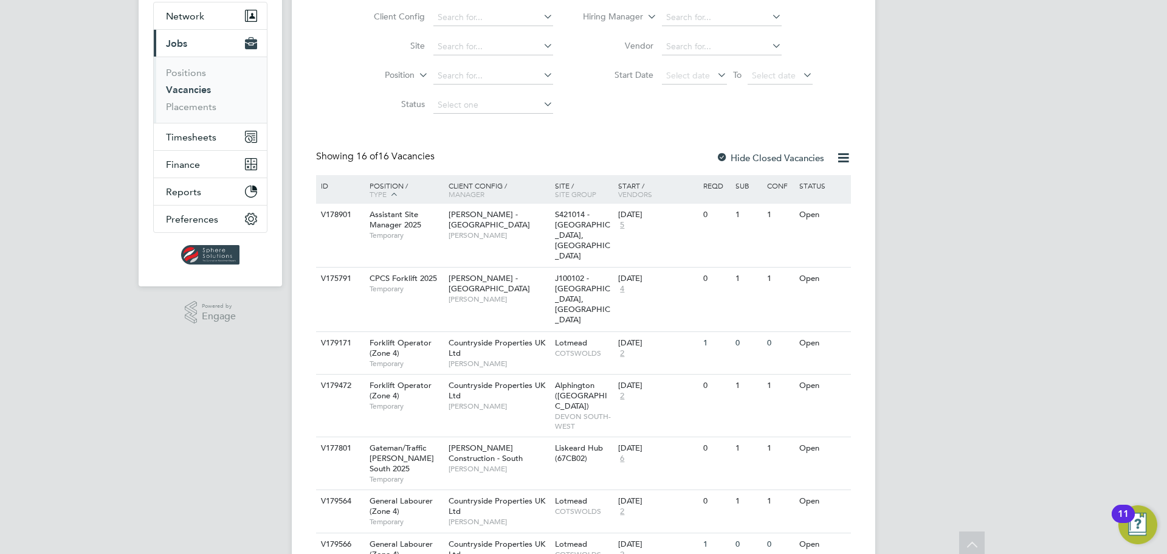
scroll to position [0, 0]
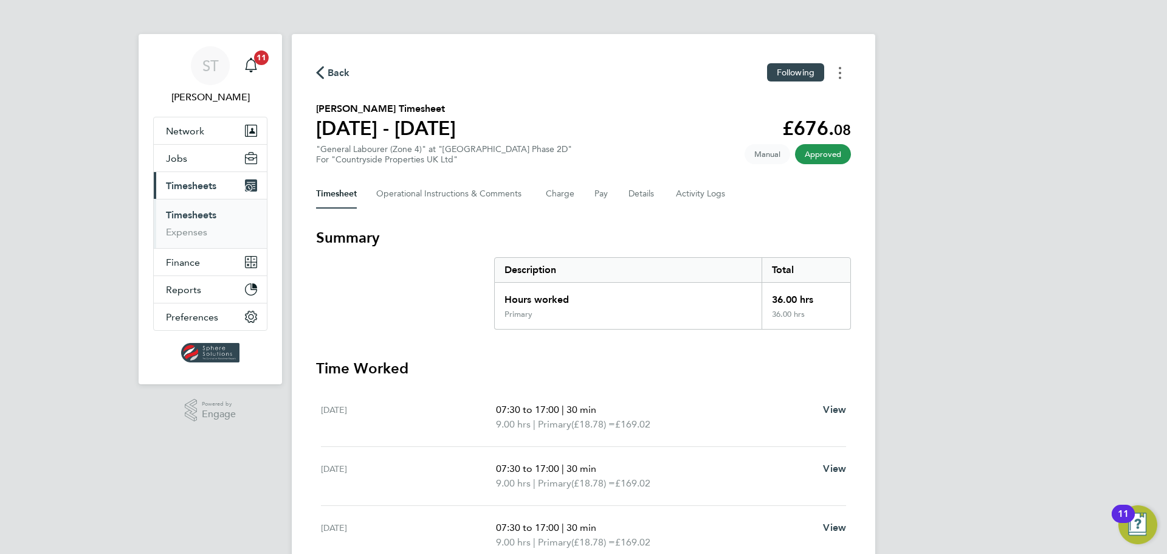
click at [841, 73] on circle "Timesheets Menu" at bounding box center [840, 73] width 2 height 2
click at [768, 101] on link "Download timesheet" at bounding box center [778, 100] width 146 height 24
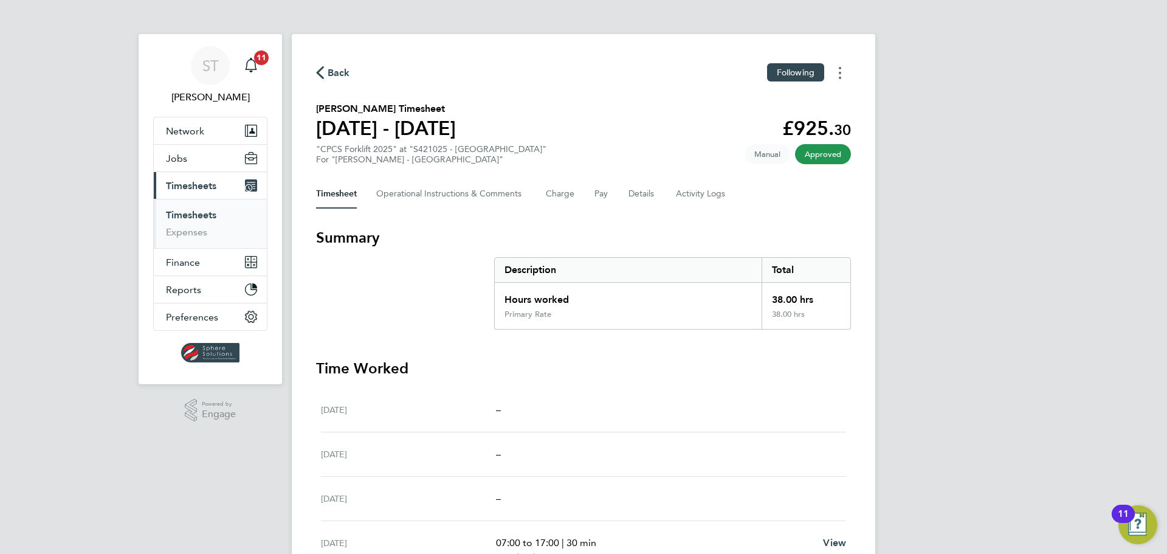
click at [841, 71] on button "Timesheets Menu" at bounding box center [840, 72] width 22 height 19
click at [770, 102] on link "Download timesheet" at bounding box center [778, 100] width 146 height 24
click at [843, 75] on button "Timesheets Menu" at bounding box center [840, 72] width 22 height 19
click at [753, 106] on link "Download timesheet" at bounding box center [778, 100] width 146 height 24
click at [837, 75] on button "Timesheets Menu" at bounding box center [840, 72] width 22 height 19
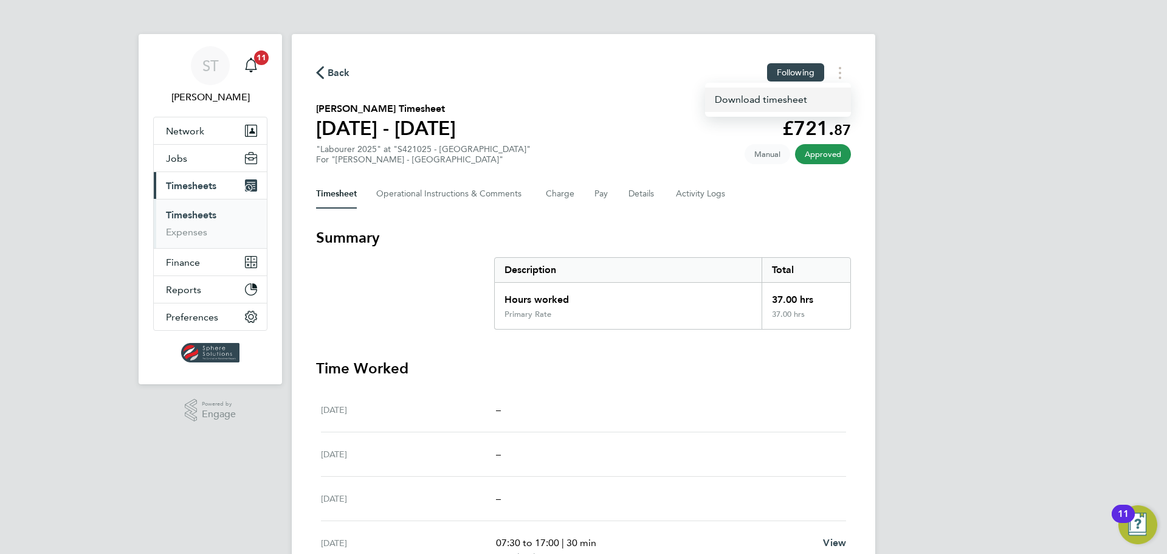
click at [759, 106] on link "Download timesheet" at bounding box center [778, 100] width 146 height 24
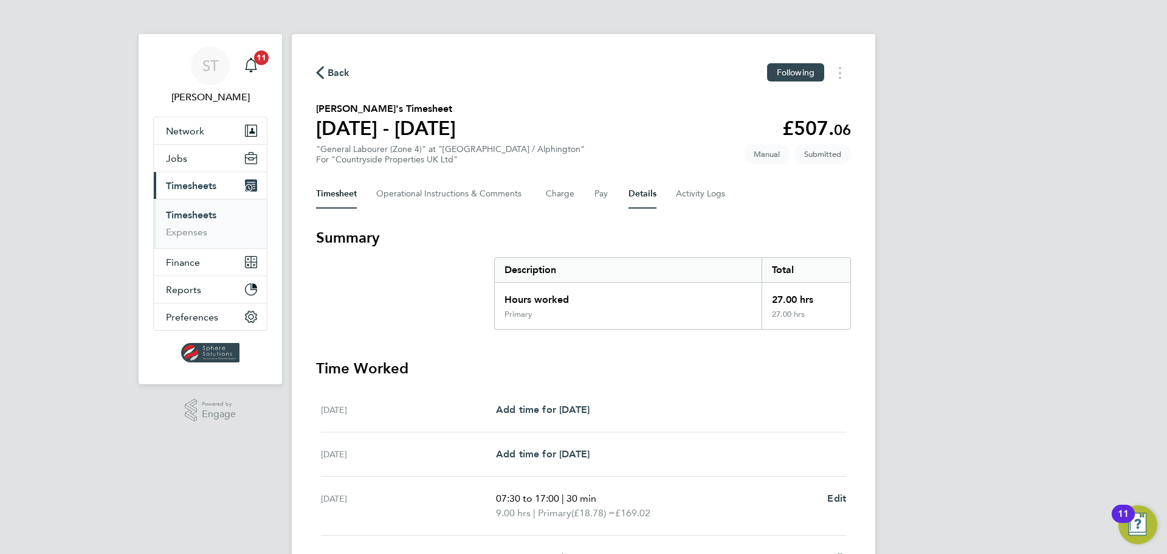
click at [642, 197] on button "Details" at bounding box center [643, 193] width 28 height 29
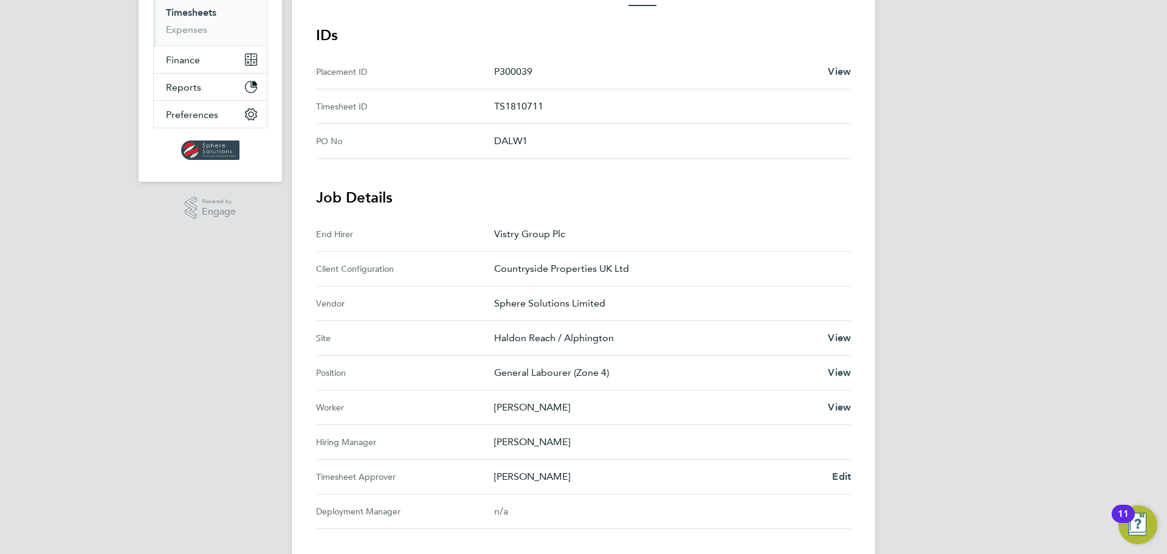
scroll to position [365, 0]
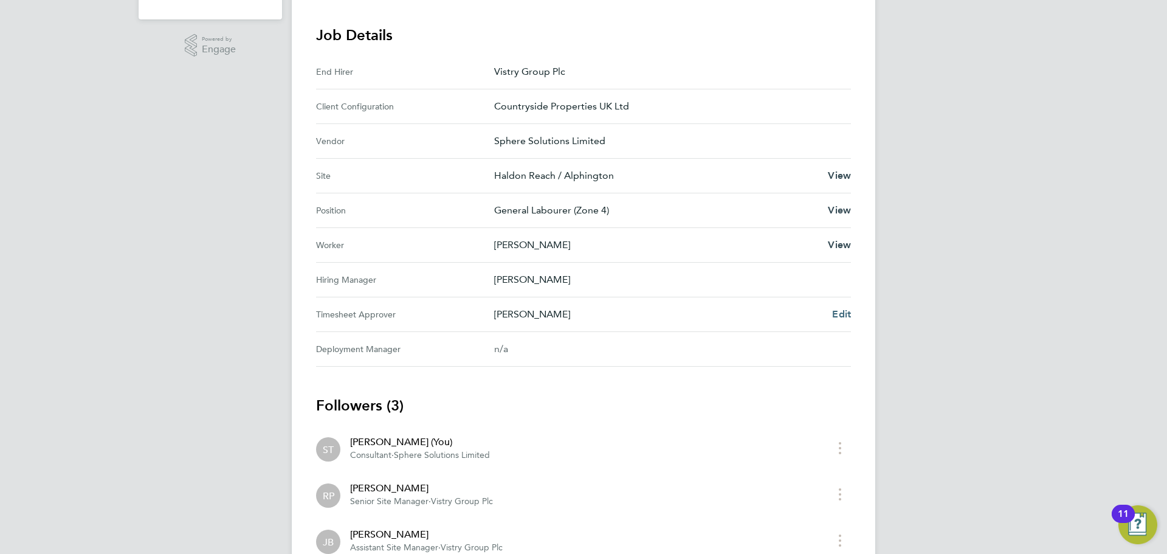
click at [844, 316] on span "Edit" at bounding box center [841, 314] width 19 height 12
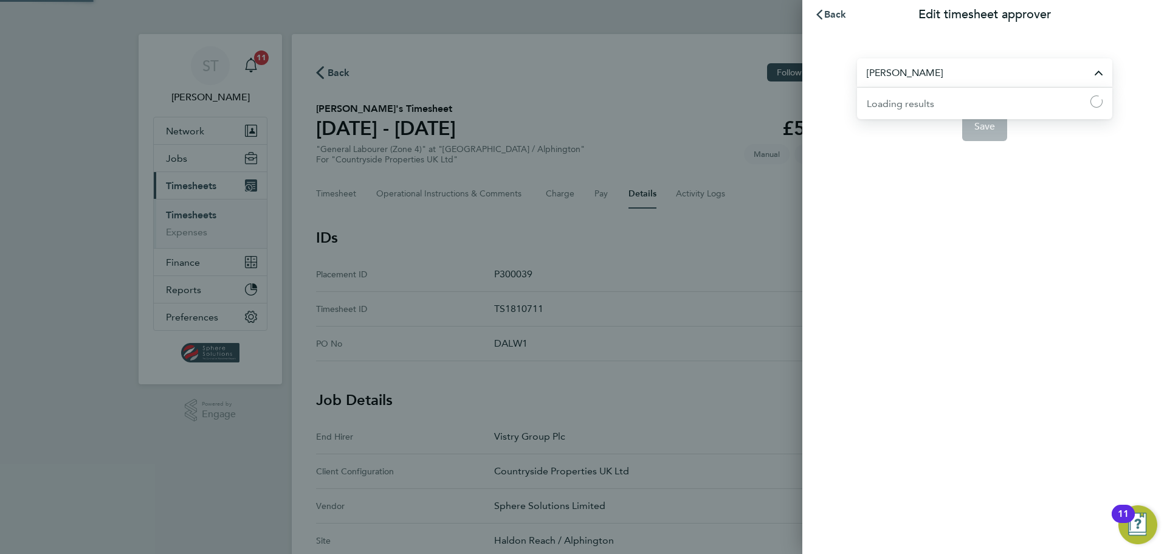
click at [990, 71] on input "James Barnard" at bounding box center [984, 72] width 255 height 29
click at [911, 105] on span "Rob Pendell" at bounding box center [906, 102] width 78 height 15
type input "Rob Pendell"
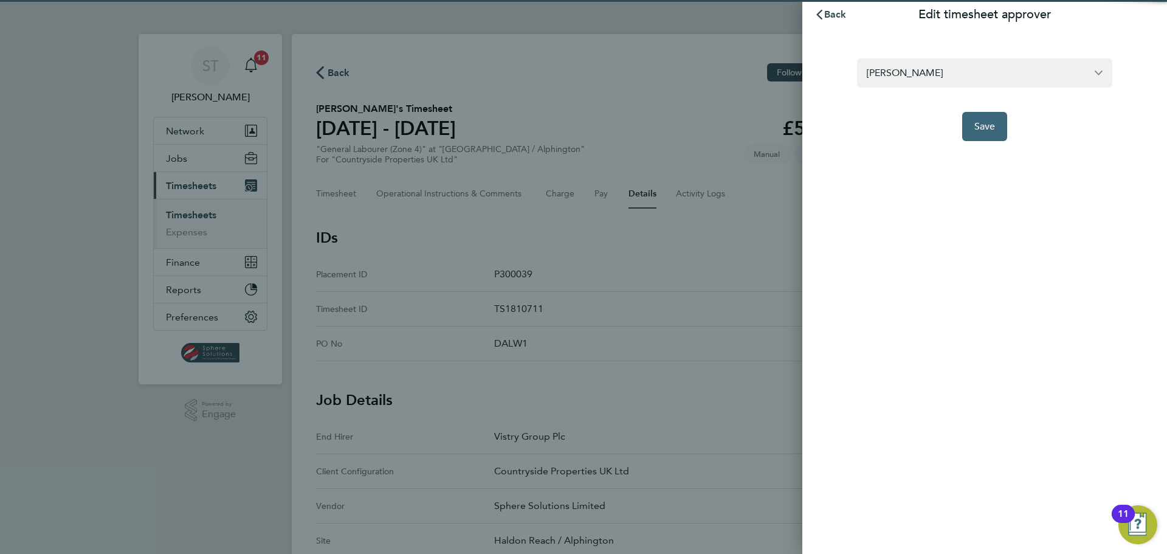
click at [981, 131] on span "Save" at bounding box center [985, 126] width 21 height 12
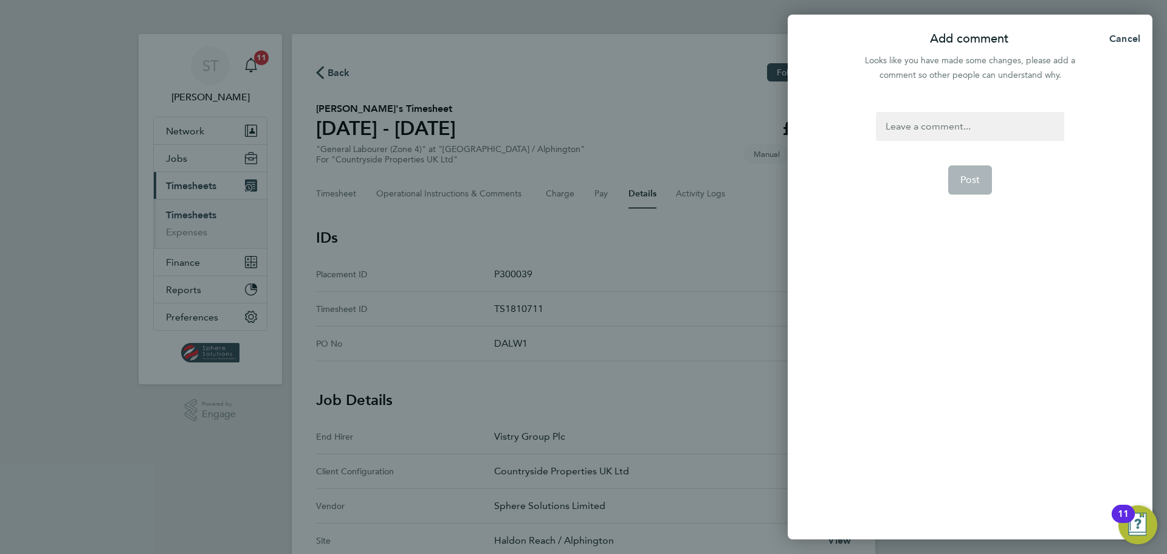
click at [947, 131] on div at bounding box center [970, 126] width 188 height 29
click at [939, 161] on span "Assistant Site Manager - Vistry Group Plc" at bounding box center [968, 165] width 97 height 10
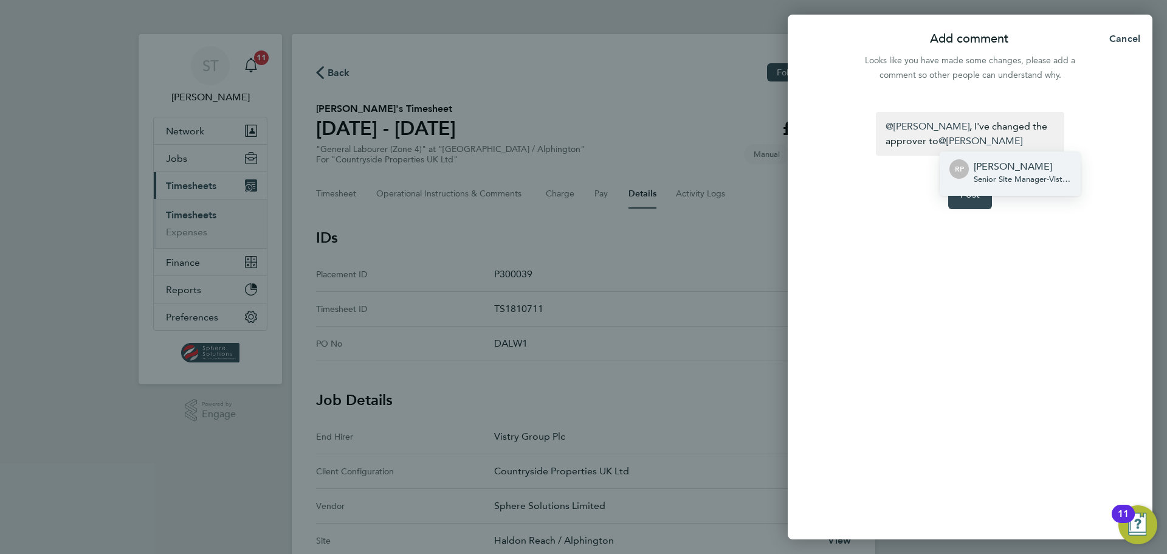
click at [981, 178] on span "Senior Site Manager - Vistry Group Plc" at bounding box center [1022, 179] width 97 height 10
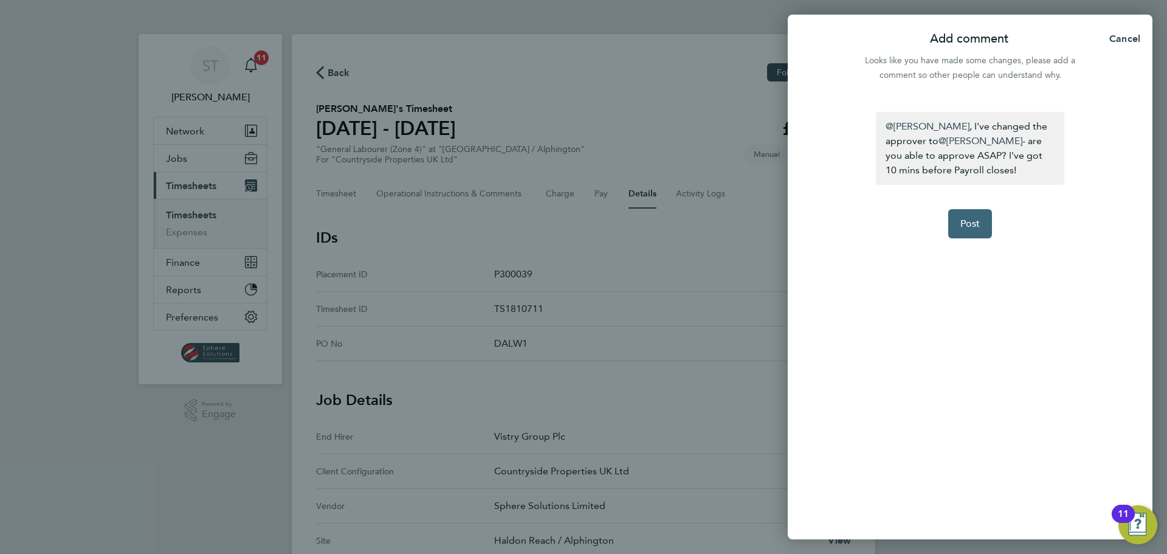
click at [978, 229] on span "Post" at bounding box center [971, 224] width 20 height 12
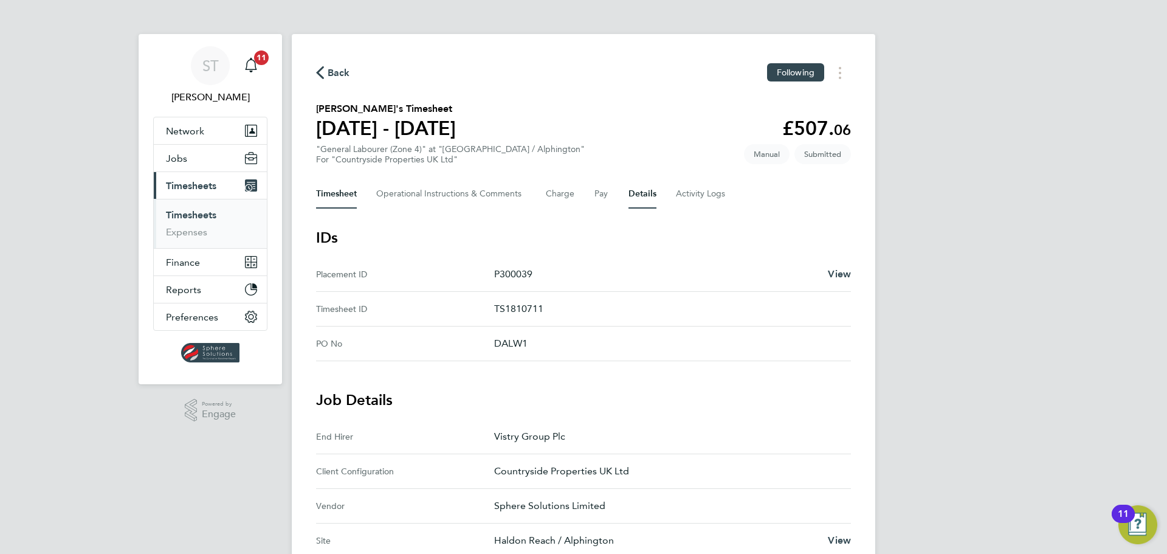
click at [350, 196] on button "Timesheet" at bounding box center [336, 193] width 41 height 29
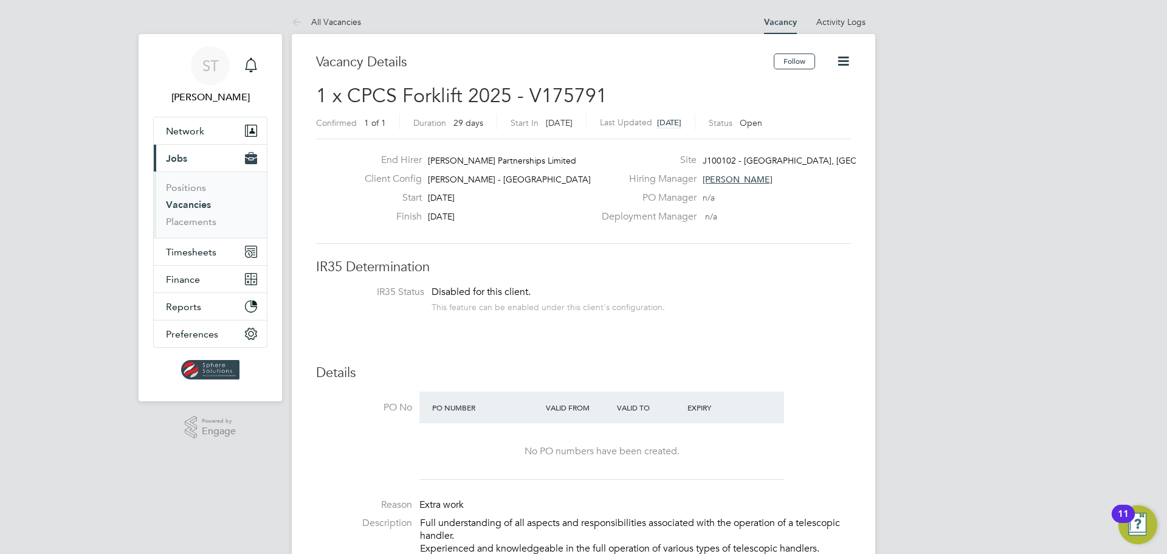
click at [847, 64] on icon at bounding box center [843, 61] width 15 height 15
click at [823, 106] on li "Update Status" at bounding box center [814, 106] width 71 height 17
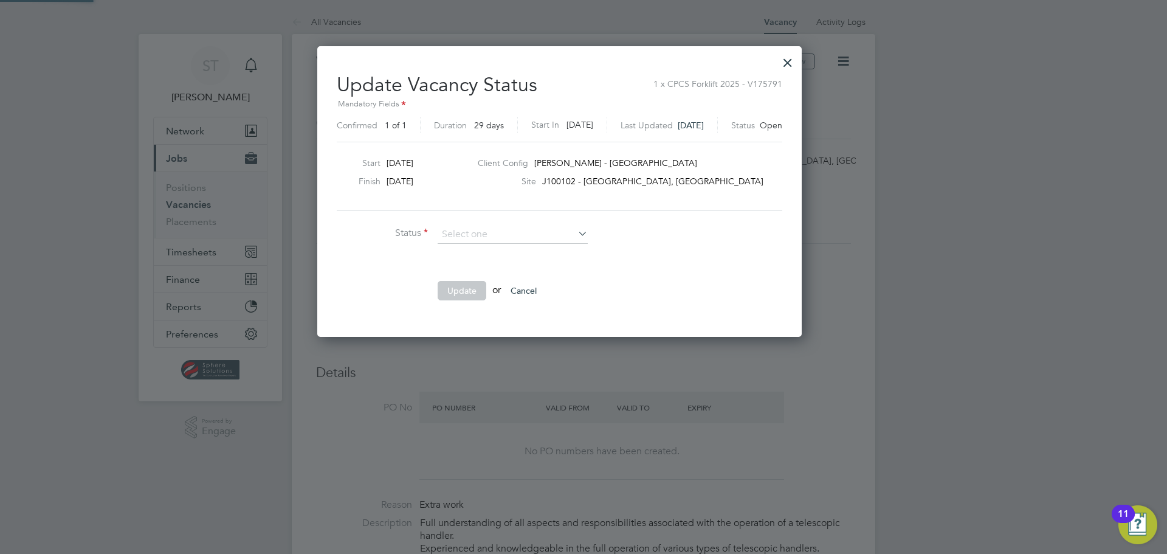
scroll to position [290, 533]
click at [483, 268] on li "Closed" at bounding box center [512, 267] width 151 height 16
type input "Closed"
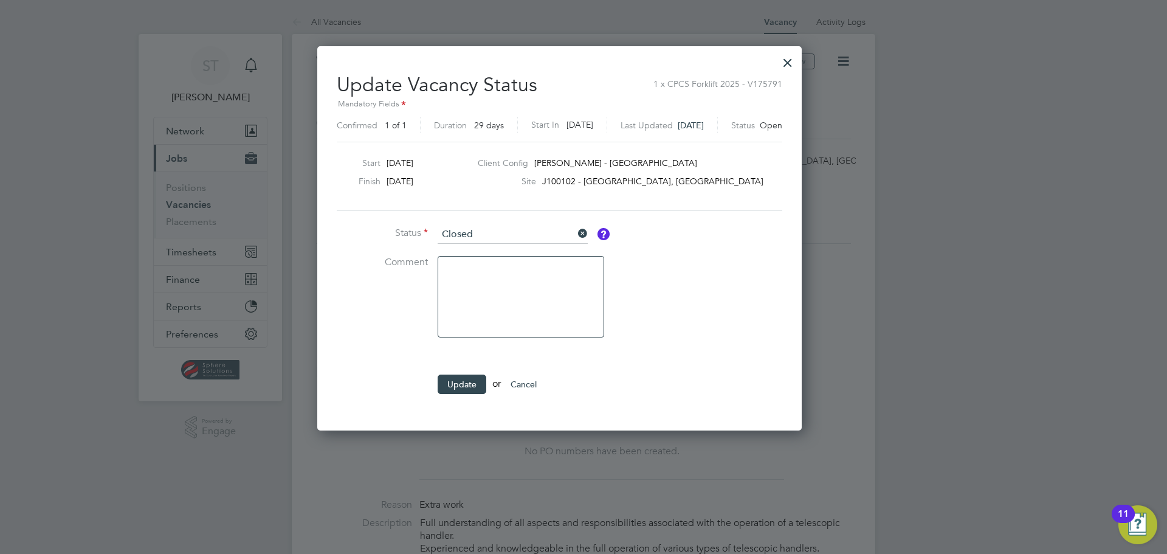
scroll to position [384, 533]
click at [466, 384] on button "Update" at bounding box center [462, 384] width 49 height 19
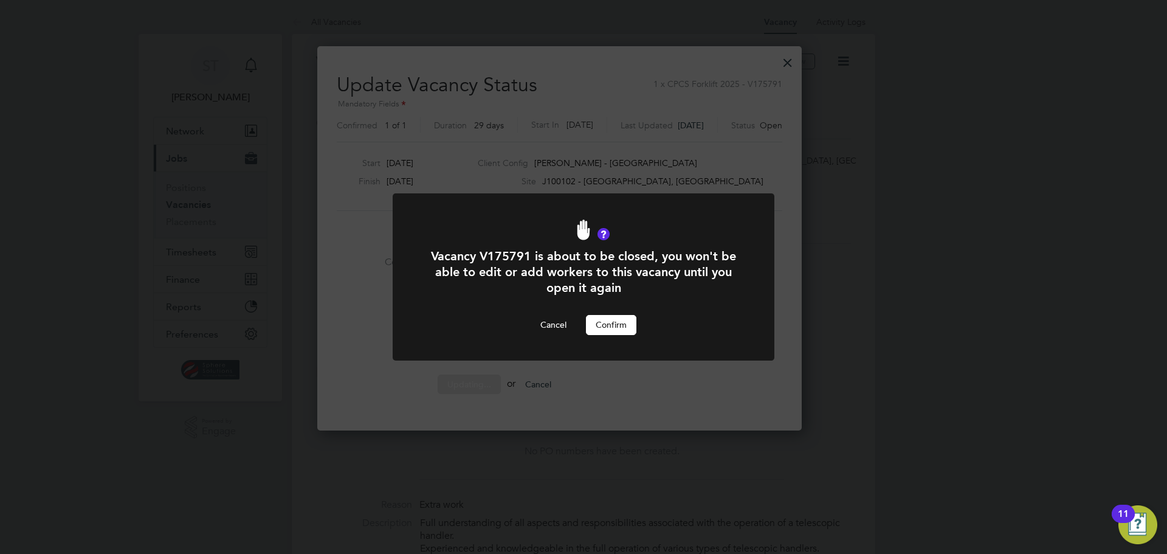
click at [618, 330] on button "Confirm" at bounding box center [611, 324] width 50 height 19
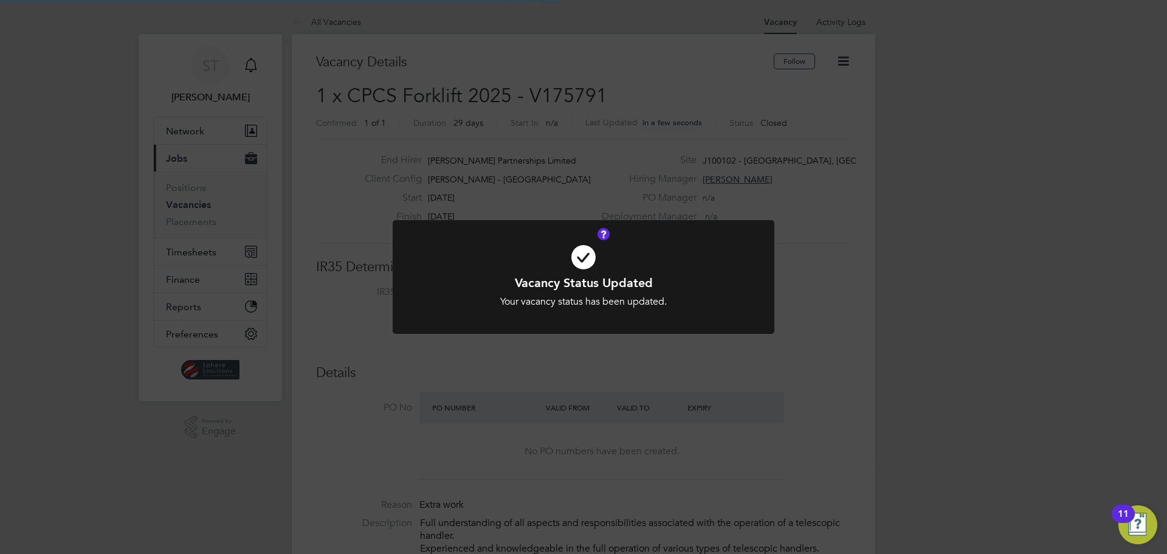
scroll to position [6, 6]
click at [616, 373] on div "Vacancy Status Updated Your vacancy status has been updated. Cancel Okay" at bounding box center [583, 277] width 1167 height 554
